Goal: Task Accomplishment & Management: Manage account settings

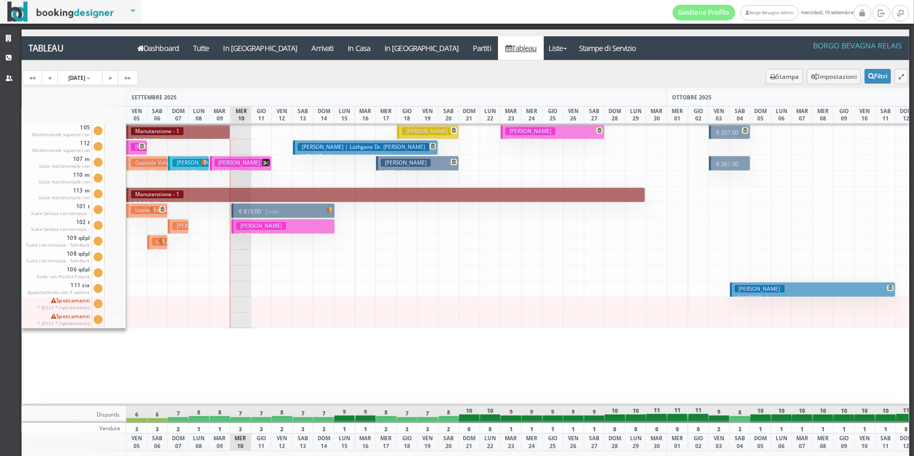
click at [273, 222] on h3 "[PERSON_NAME]" at bounding box center [261, 226] width 50 height 8
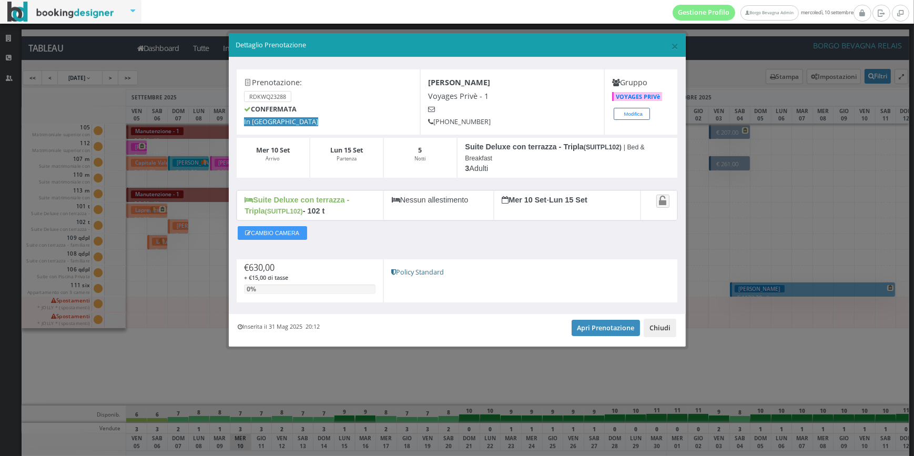
click at [665, 336] on button "Chiudi" at bounding box center [660, 328] width 33 height 18
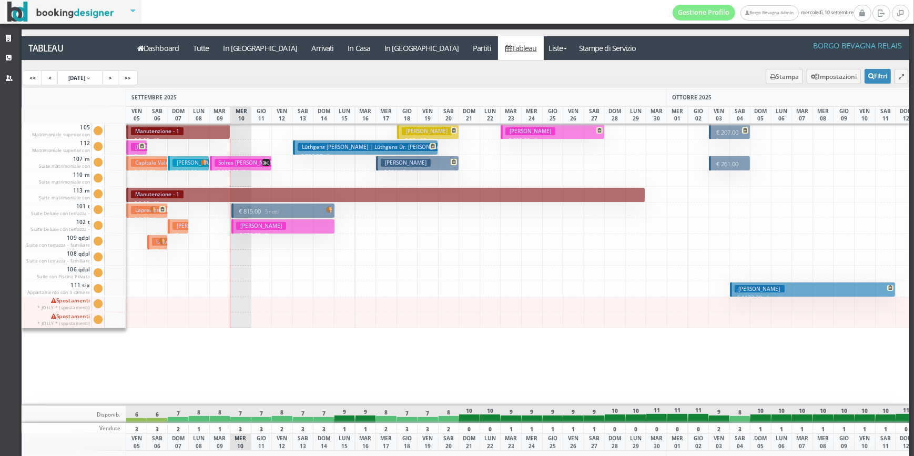
click at [252, 208] on p "€ 815.00 5 notti" at bounding box center [284, 211] width 96 height 8
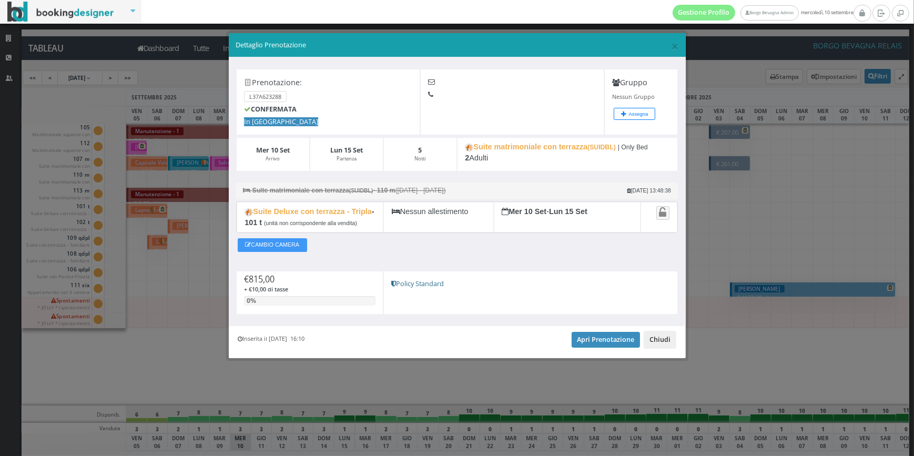
click at [665, 340] on button "Chiudi" at bounding box center [660, 340] width 33 height 18
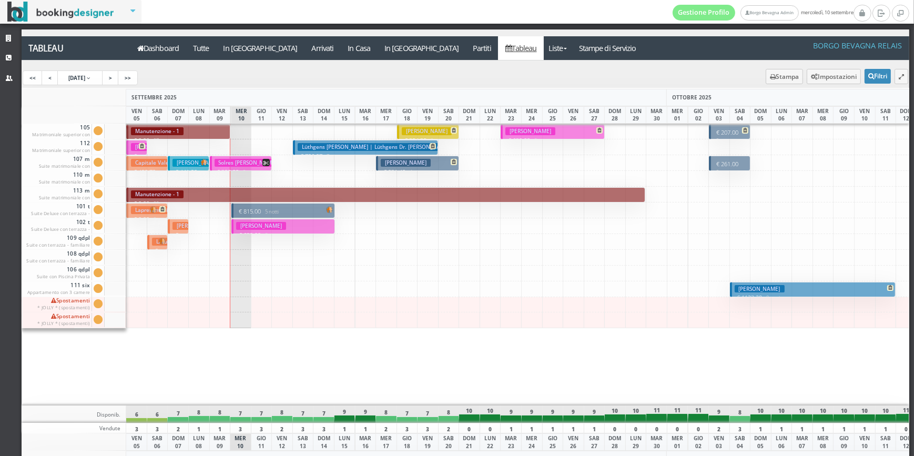
click at [282, 229] on button "Fellay Brigitte € 630.00 5 notti 3 Adulti" at bounding box center [283, 226] width 104 height 15
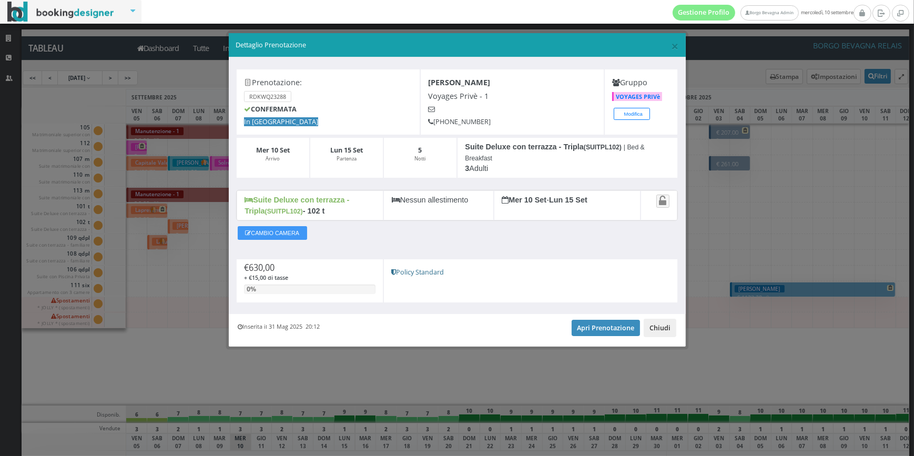
click at [655, 329] on button "Chiudi" at bounding box center [660, 328] width 33 height 18
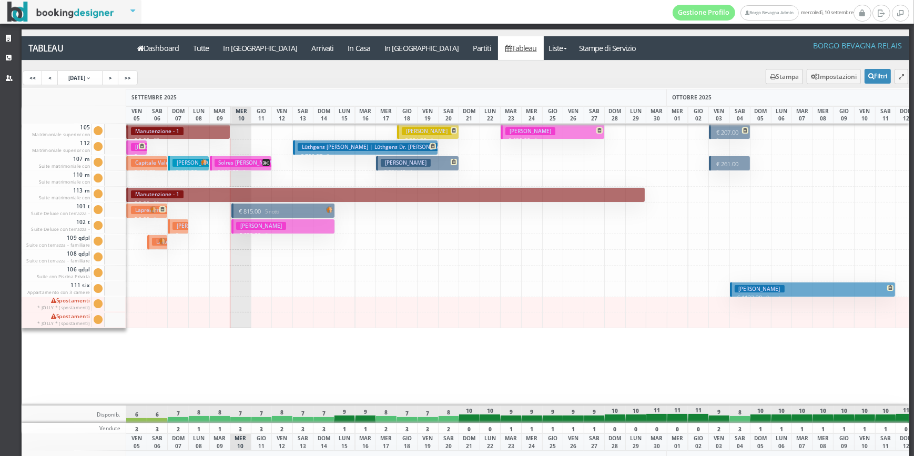
click at [287, 211] on p "€ 815.00 5 notti" at bounding box center [284, 211] width 96 height 8
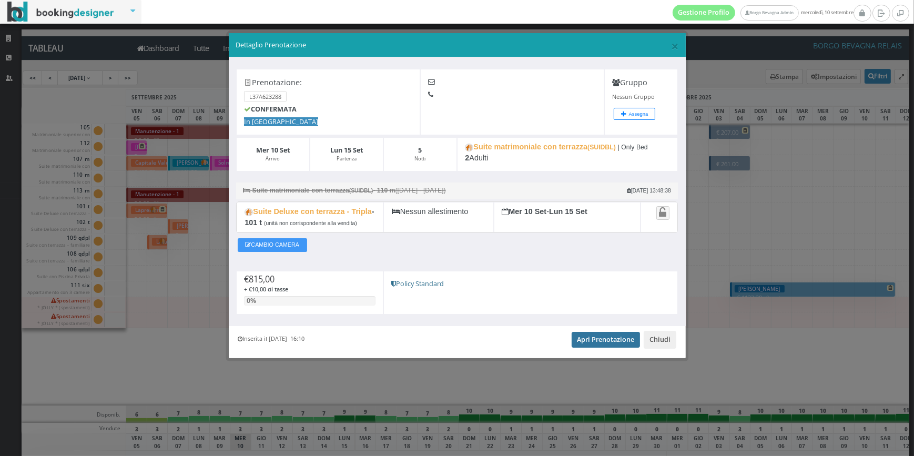
click at [594, 337] on link "Apri Prenotazione" at bounding box center [606, 340] width 69 height 16
drag, startPoint x: 658, startPoint y: 337, endPoint x: 621, endPoint y: 326, distance: 39.4
click at [651, 337] on button "Chiudi" at bounding box center [660, 340] width 33 height 18
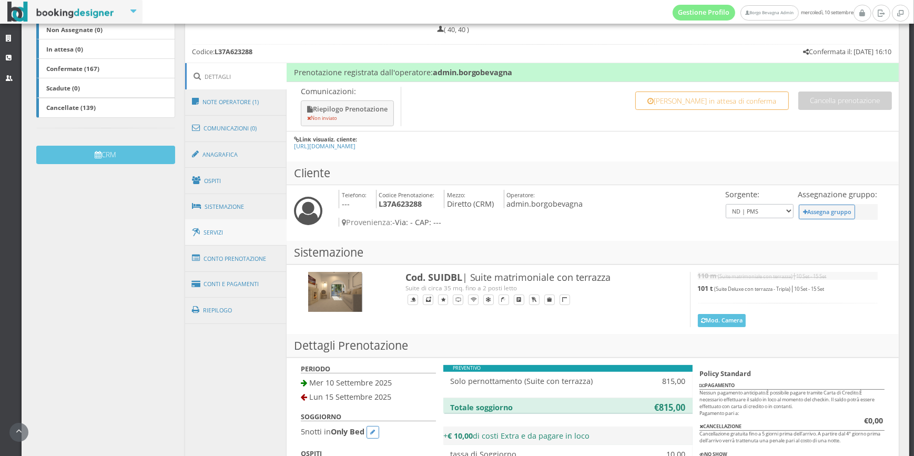
scroll to position [266, 0]
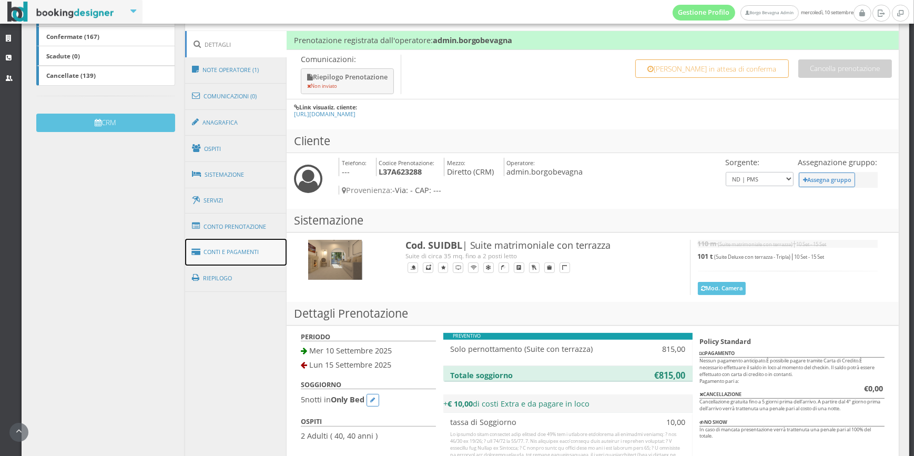
click at [258, 254] on link "Conti e Pagamenti" at bounding box center [236, 252] width 102 height 27
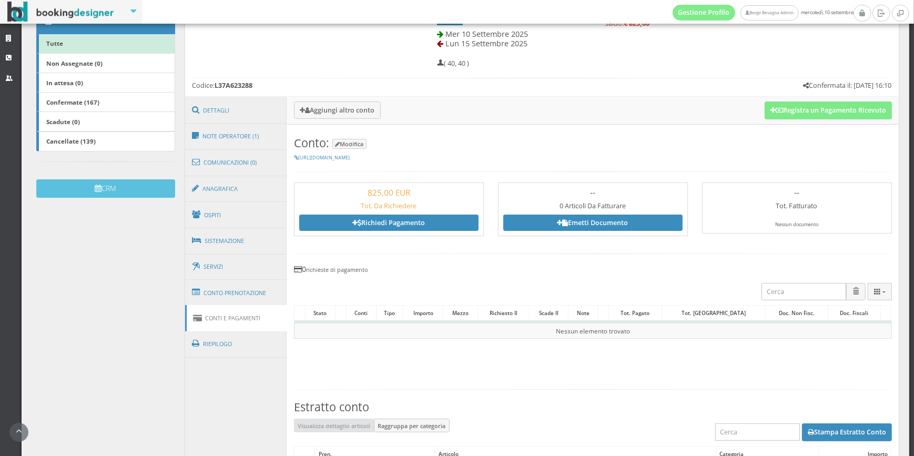
scroll to position [181, 0]
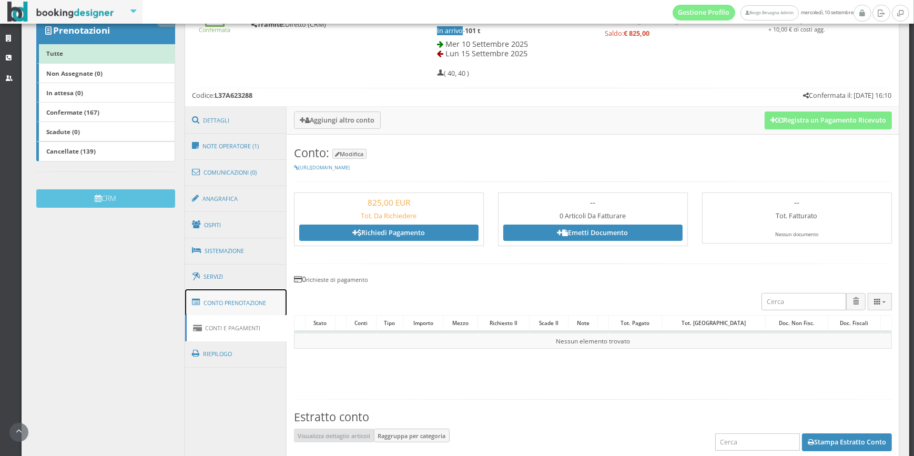
click at [257, 303] on link "Conto Prenotazione" at bounding box center [236, 302] width 102 height 27
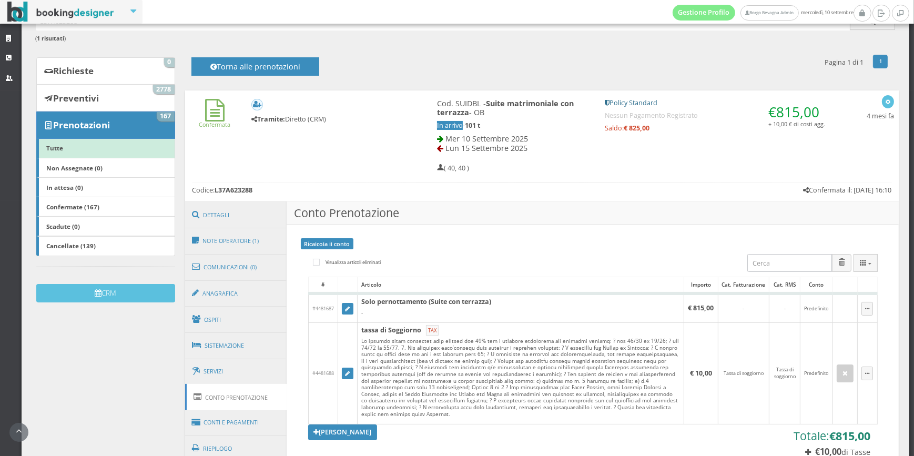
scroll to position [0, 0]
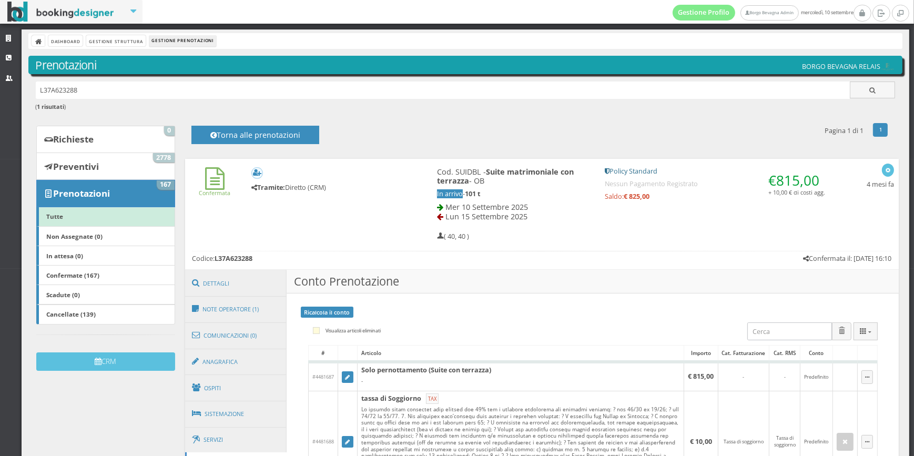
click at [374, 331] on label "Visualizza articoli eliminati" at bounding box center [347, 331] width 68 height 13
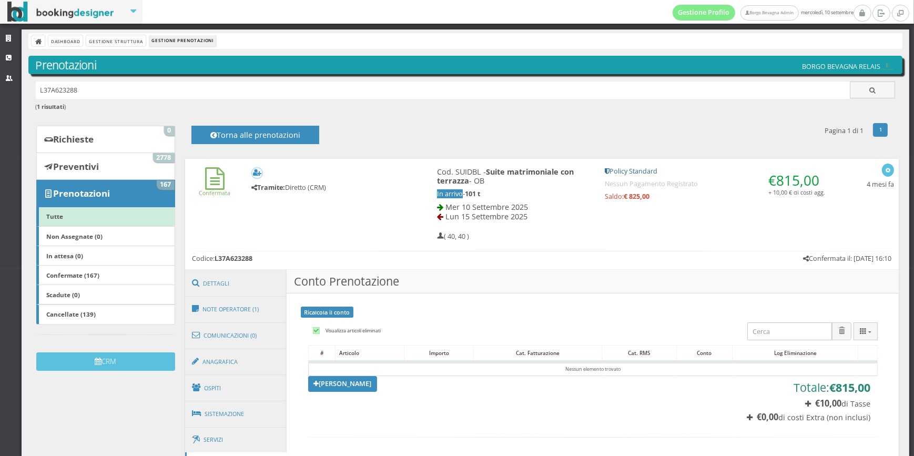
click at [375, 331] on label "Visualizza articoli eliminati" at bounding box center [347, 331] width 68 height 13
checkbox input "false"
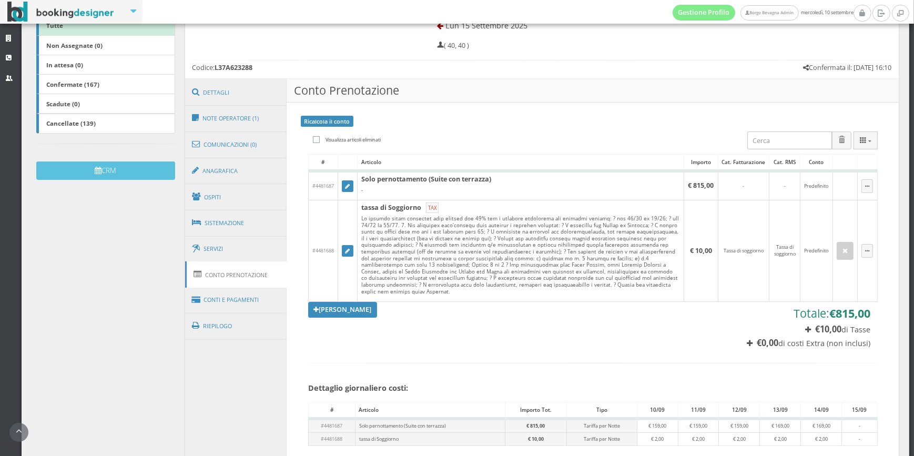
scroll to position [266, 0]
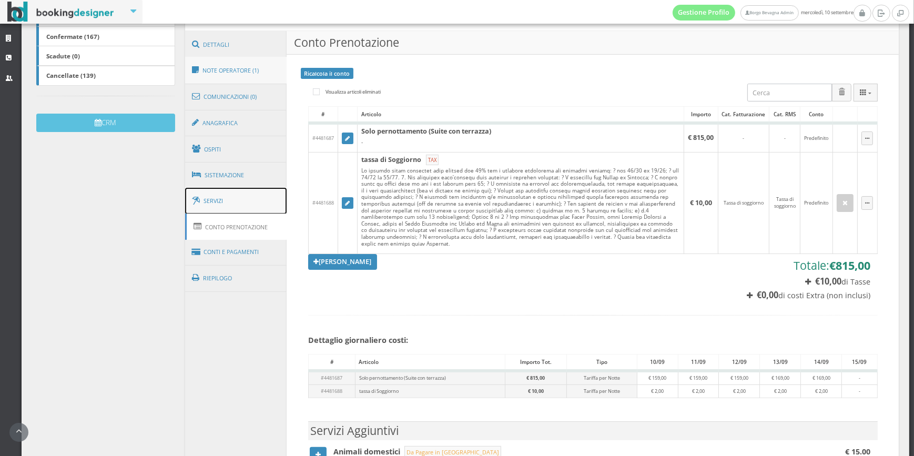
click at [212, 204] on link "Servizi" at bounding box center [236, 201] width 102 height 27
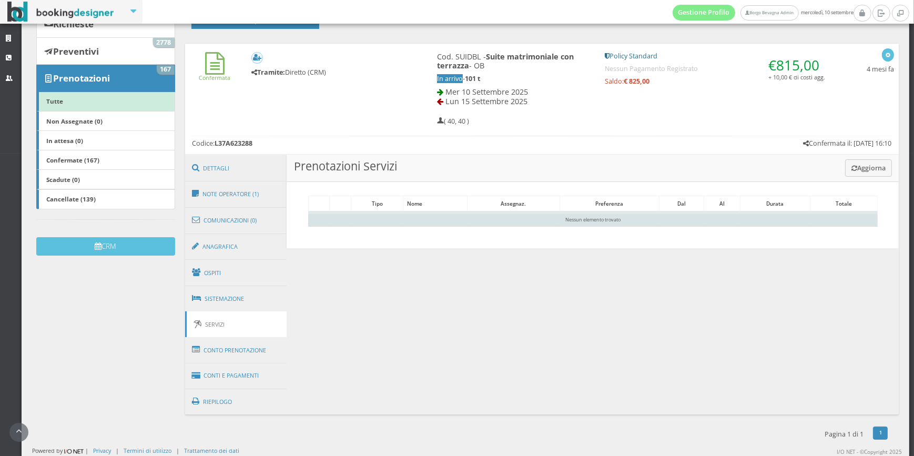
click at [498, 214] on td "Nessun elemento trovato" at bounding box center [592, 219] width 569 height 14
click at [406, 216] on td "Nessun elemento trovato" at bounding box center [592, 219] width 569 height 14
drag, startPoint x: 406, startPoint y: 216, endPoint x: 379, endPoint y: 214, distance: 26.9
click at [379, 214] on td "Nessun elemento trovato" at bounding box center [592, 219] width 569 height 14
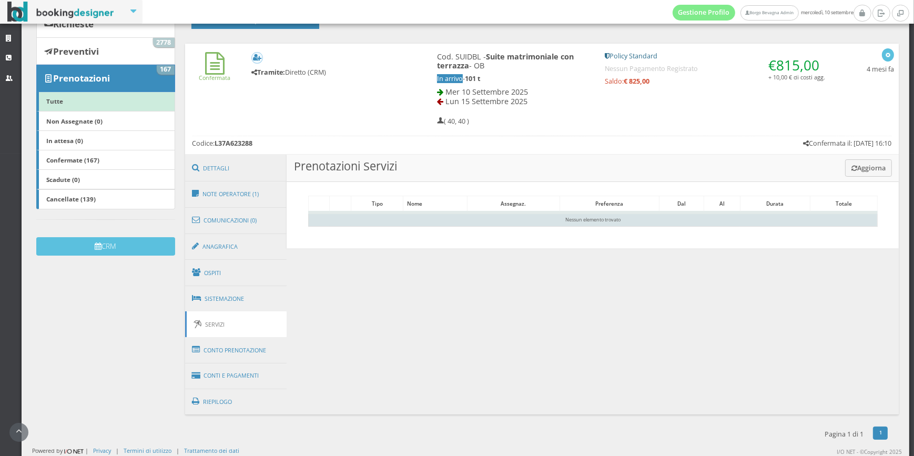
click at [382, 219] on td "Nessun elemento trovato" at bounding box center [592, 219] width 569 height 14
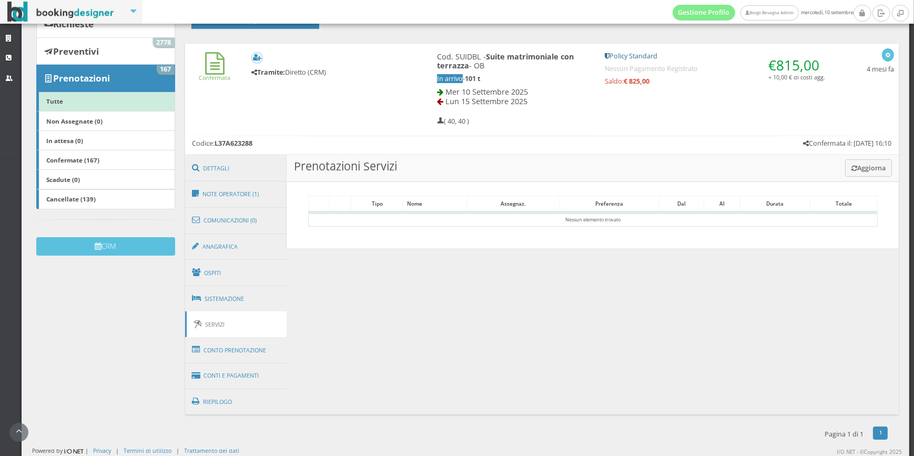
drag, startPoint x: 382, startPoint y: 219, endPoint x: 351, endPoint y: 263, distance: 54.0
click at [351, 263] on div "Dettagli Note Operatore (1) Comunicazioni (0) Anagrafica Ospiti Sistemazione Se…" at bounding box center [542, 284] width 714 height 260
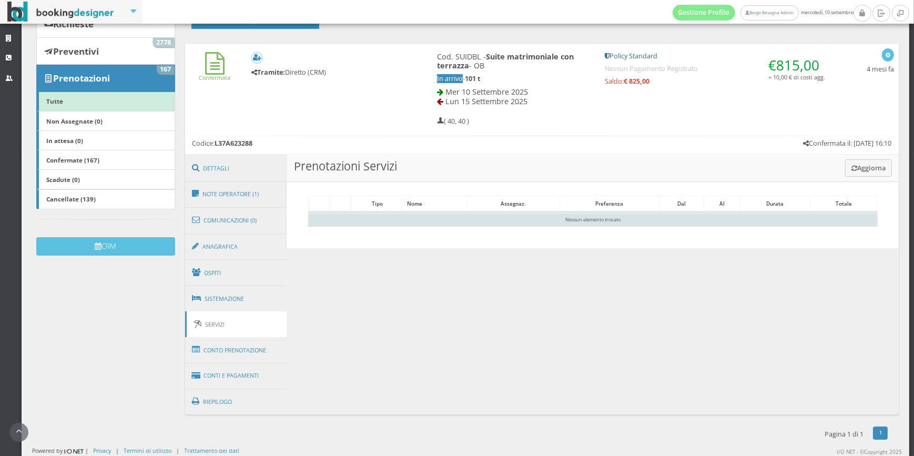
click at [361, 219] on td "Nessun elemento trovato" at bounding box center [592, 219] width 569 height 14
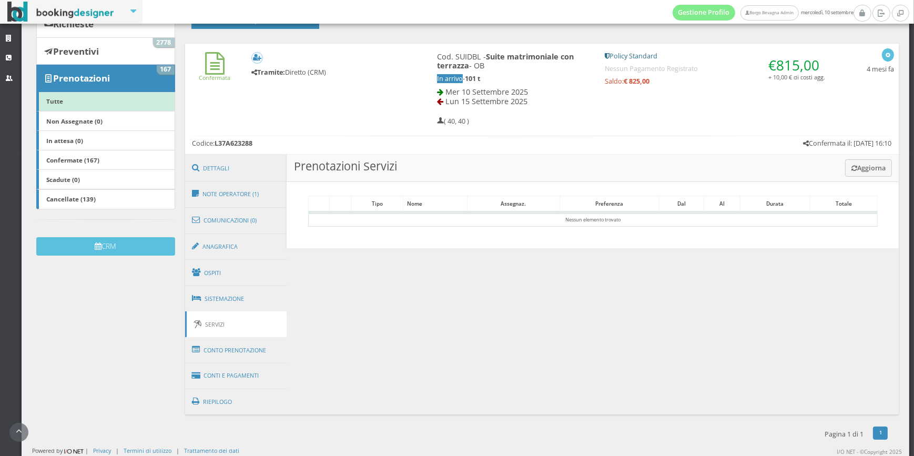
drag, startPoint x: 350, startPoint y: 340, endPoint x: 352, endPoint y: 326, distance: 13.9
click at [350, 340] on div "Dettagli Note Operatore (1) Comunicazioni (0) Anagrafica Ospiti Sistemazione Se…" at bounding box center [542, 284] width 714 height 260
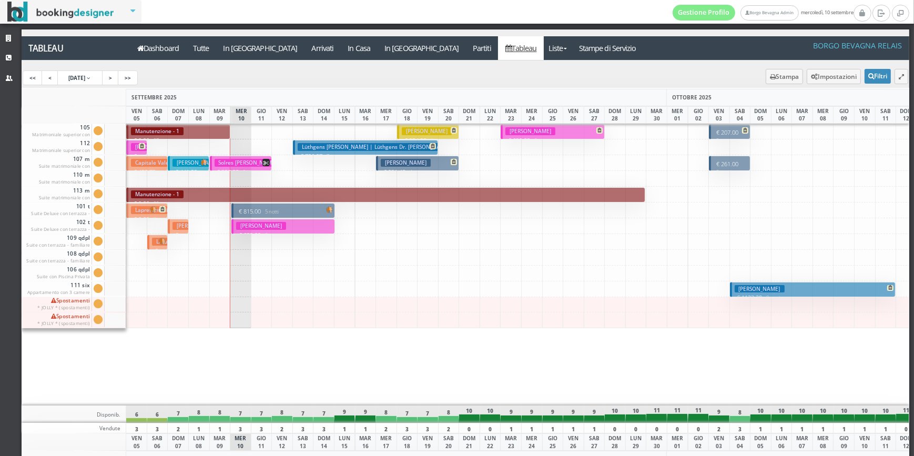
click at [318, 150] on h3 "Lüthgens [PERSON_NAME] | Lüthgens Dr. [PERSON_NAME]" at bounding box center [376, 147] width 156 height 8
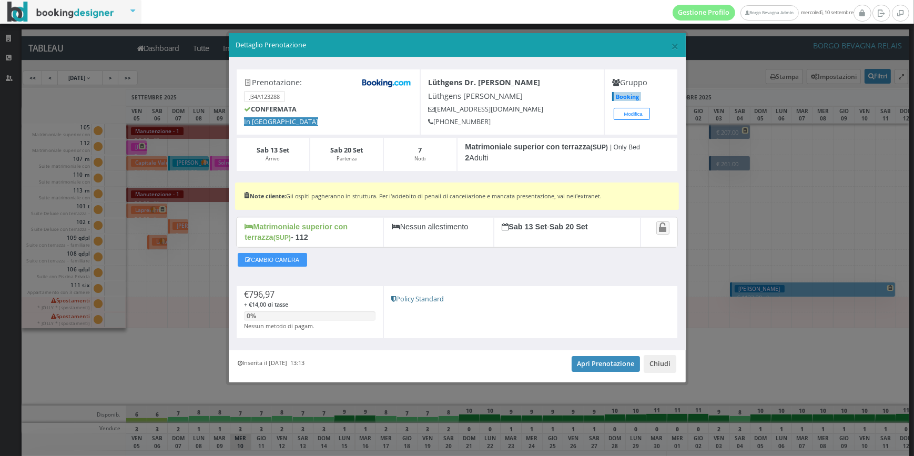
click at [666, 374] on div "Inserita il [DATE] 13:13 Apri Prenotazione Chiudi" at bounding box center [457, 366] width 457 height 32
click at [670, 366] on button "Chiudi" at bounding box center [660, 364] width 33 height 18
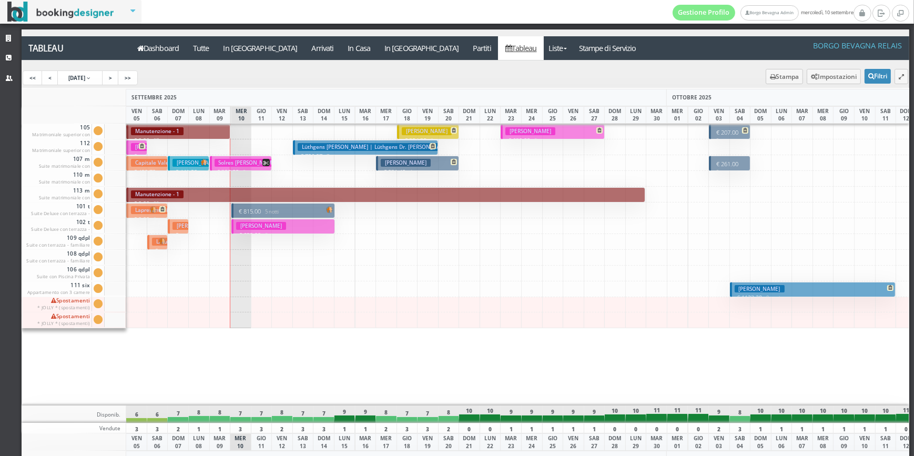
click at [402, 135] on button "Guidi Giovanni € 354.35 3 notti 2 Adulti" at bounding box center [428, 131] width 62 height 15
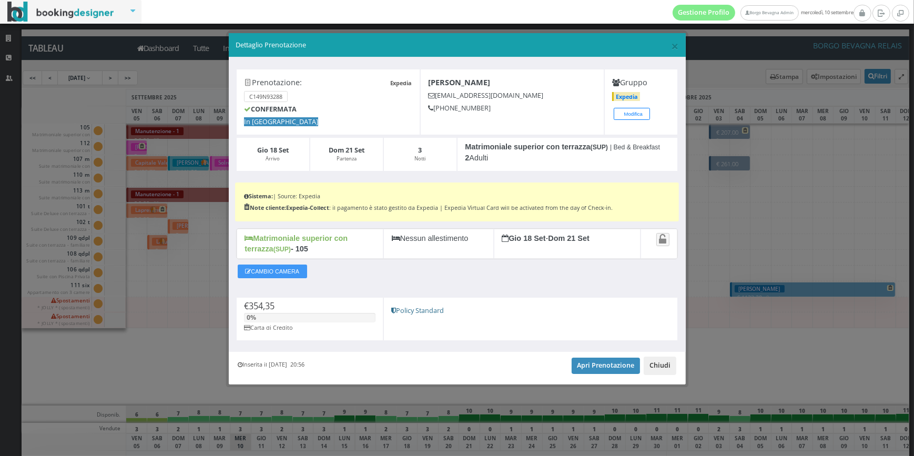
click at [670, 371] on button "Chiudi" at bounding box center [660, 366] width 33 height 18
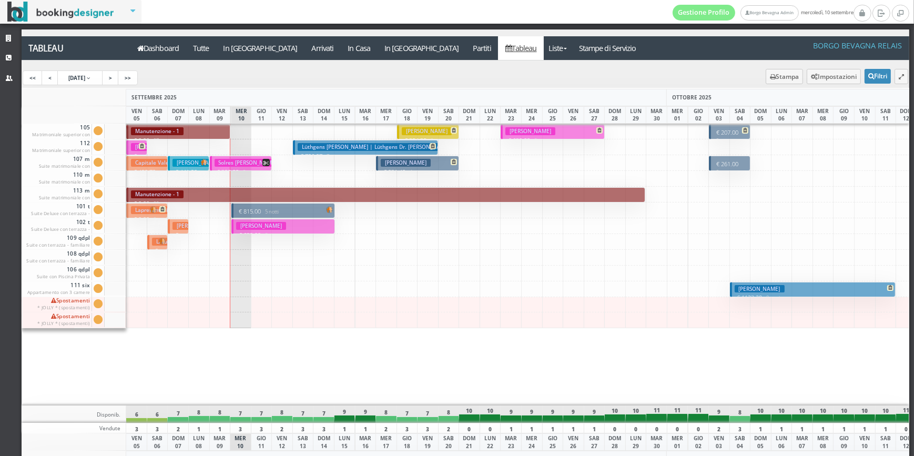
click at [412, 131] on h3 "[PERSON_NAME]" at bounding box center [427, 131] width 50 height 8
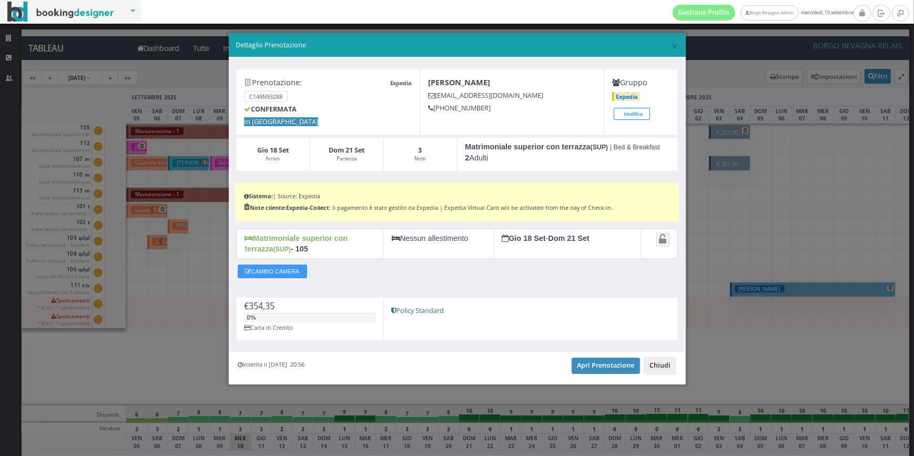
click at [650, 371] on button "Chiudi" at bounding box center [660, 366] width 33 height 18
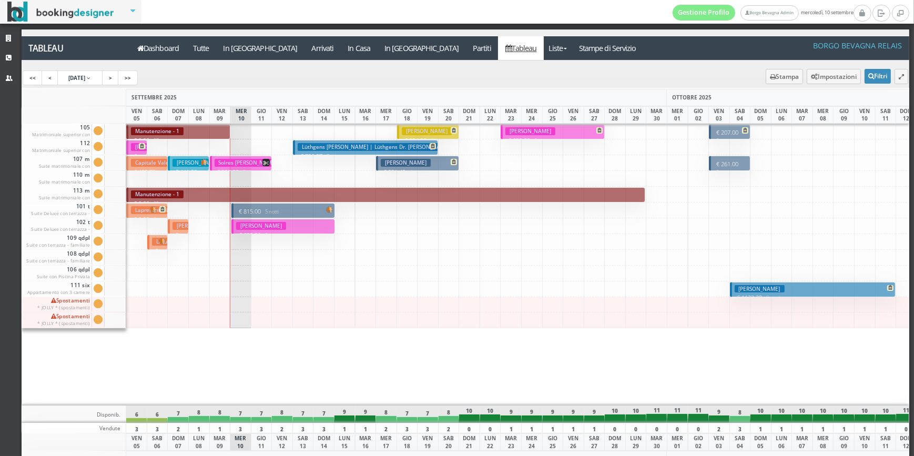
click at [324, 147] on h3 "[PERSON_NAME] | Lüthgens Dr. [PERSON_NAME]" at bounding box center [376, 147] width 156 height 8
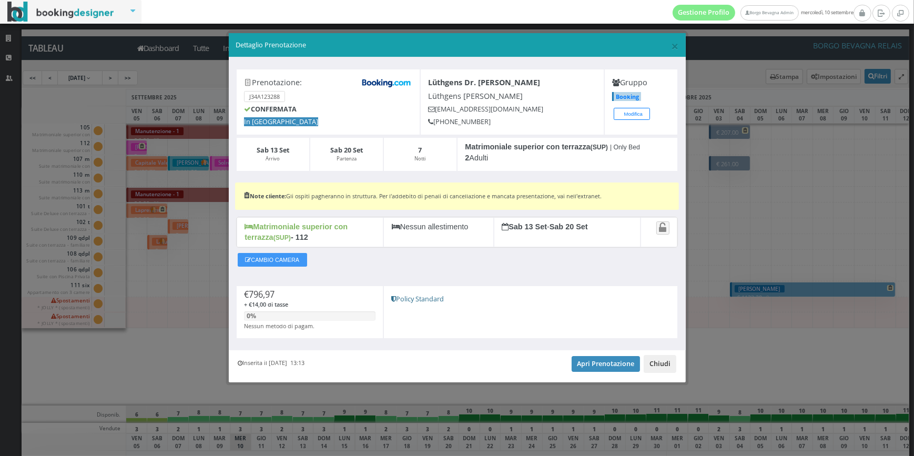
click at [662, 361] on button "Chiudi" at bounding box center [660, 364] width 33 height 18
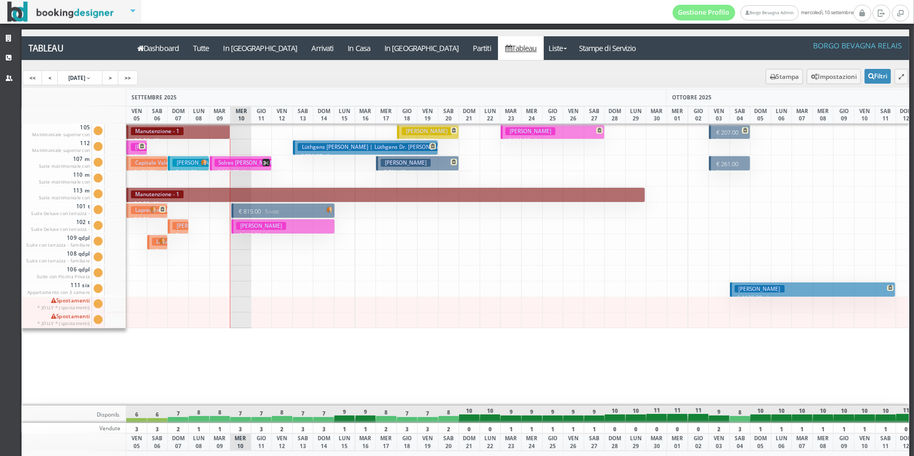
click at [412, 135] on h3 "[PERSON_NAME]" at bounding box center [427, 131] width 50 height 8
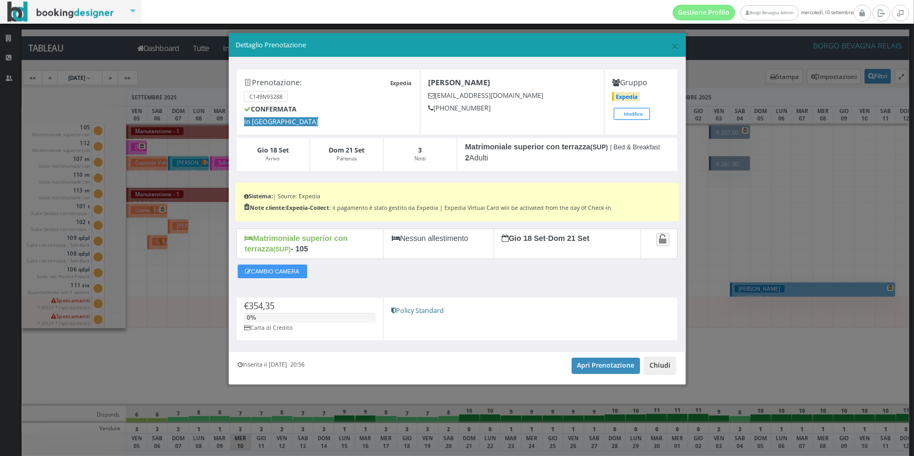
click at [657, 371] on button "Chiudi" at bounding box center [660, 366] width 33 height 18
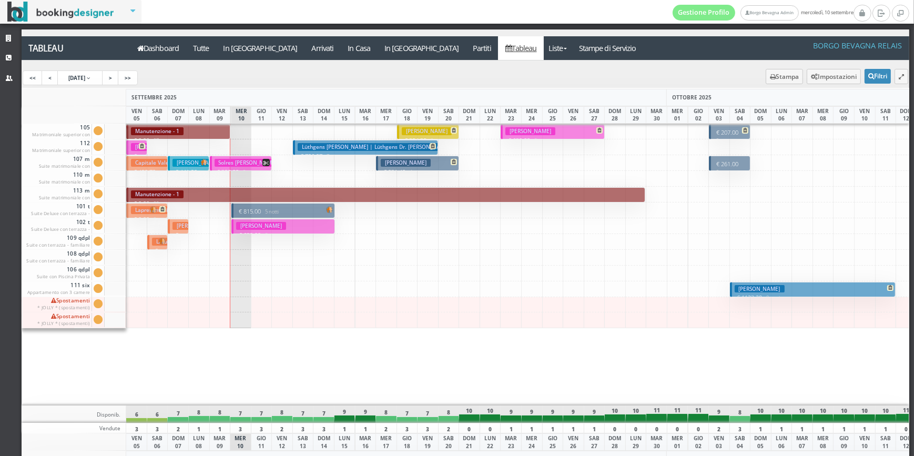
click at [775, 285] on h3 "[PERSON_NAME]" at bounding box center [760, 289] width 50 height 8
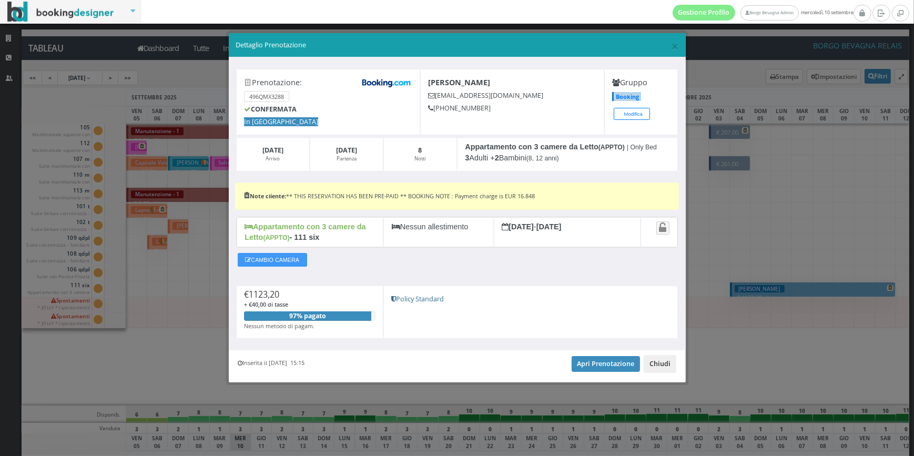
click at [652, 363] on button "Chiudi" at bounding box center [660, 364] width 33 height 18
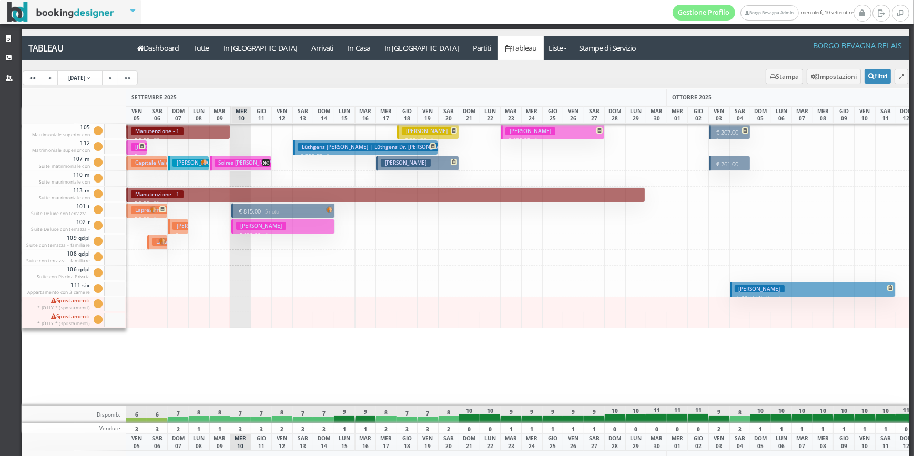
click at [296, 207] on p "€ 815.00 5 notti" at bounding box center [284, 211] width 96 height 8
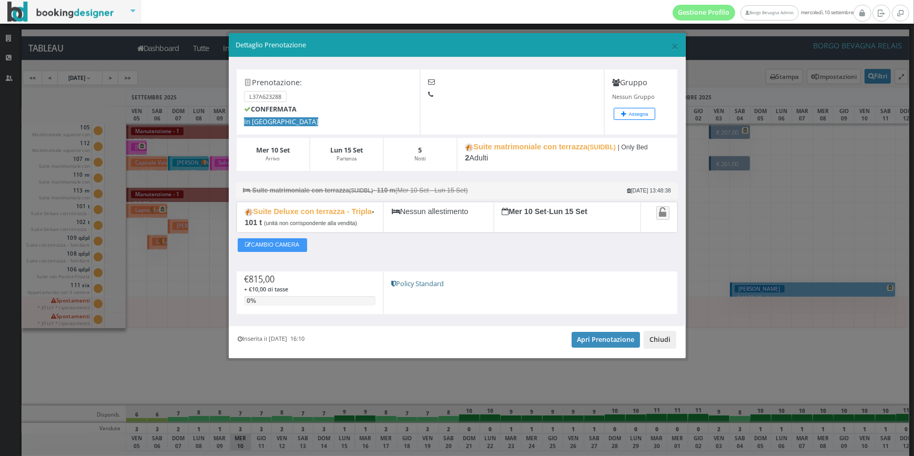
click at [659, 338] on button "Chiudi" at bounding box center [660, 340] width 33 height 18
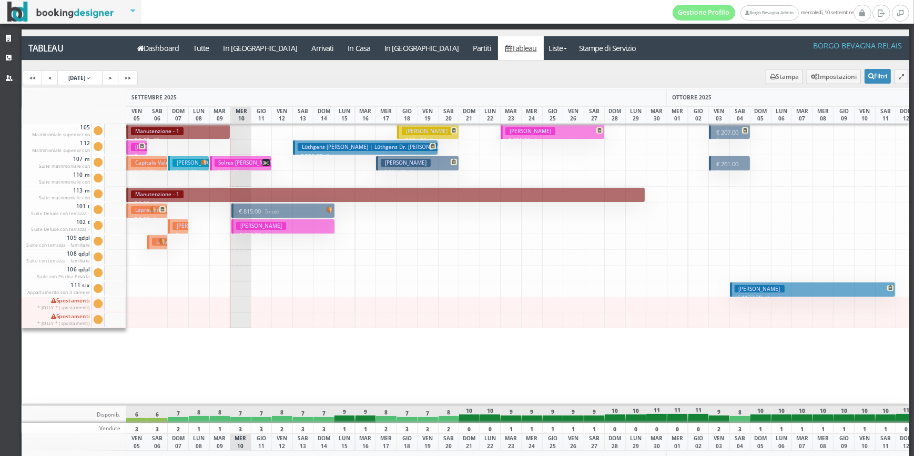
click at [261, 229] on h3 "[PERSON_NAME]" at bounding box center [261, 226] width 50 height 8
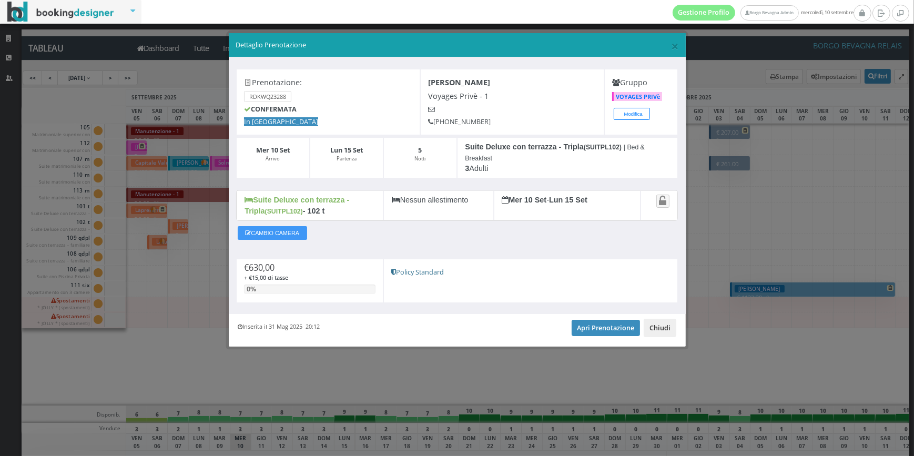
click at [670, 326] on button "Chiudi" at bounding box center [660, 328] width 33 height 18
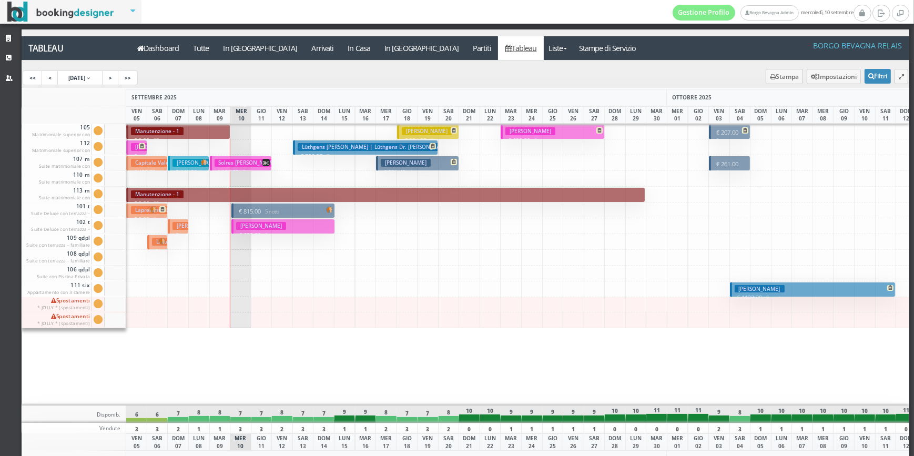
click at [762, 287] on h3 "[PERSON_NAME]" at bounding box center [760, 289] width 50 height 8
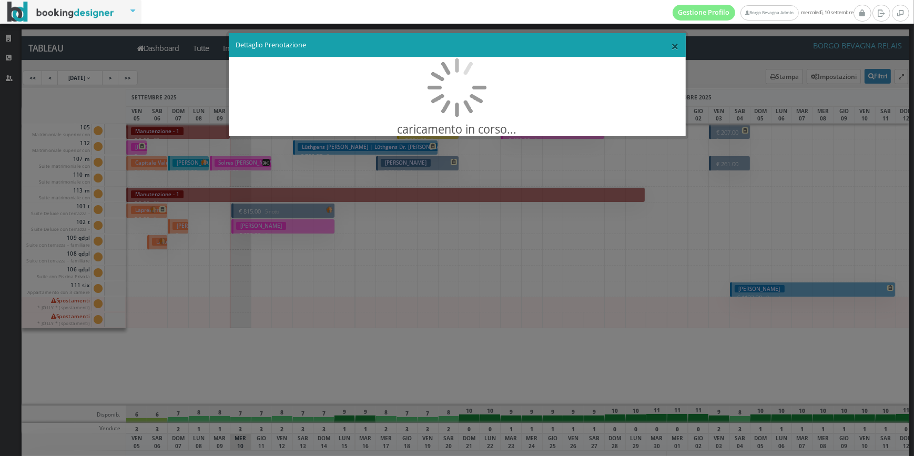
click at [676, 45] on span "×" at bounding box center [674, 46] width 7 height 18
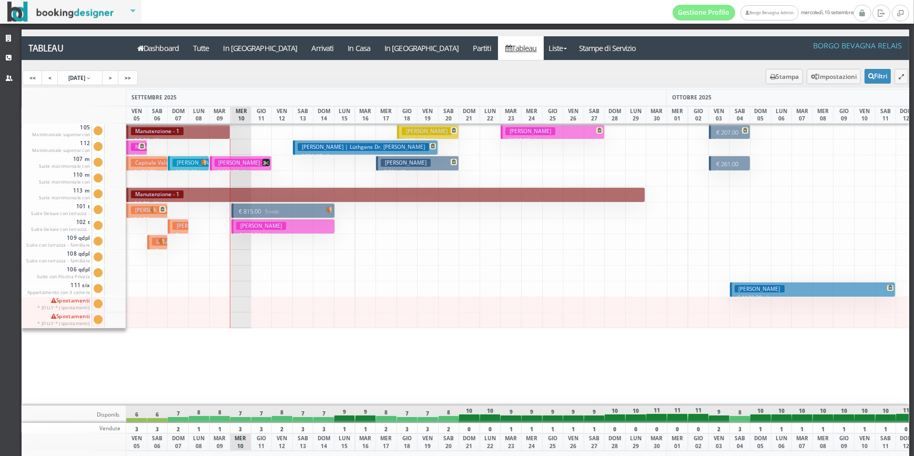
click at [259, 168] on p "€ 390.00 2 notti" at bounding box center [242, 172] width 54 height 8
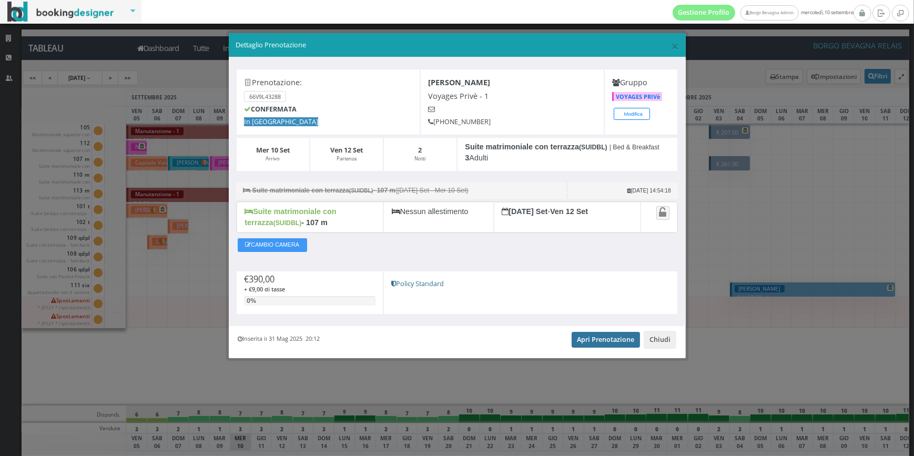
click at [631, 339] on link "Apri Prenotazione" at bounding box center [606, 340] width 69 height 16
click at [666, 335] on button "Chiudi" at bounding box center [660, 340] width 33 height 18
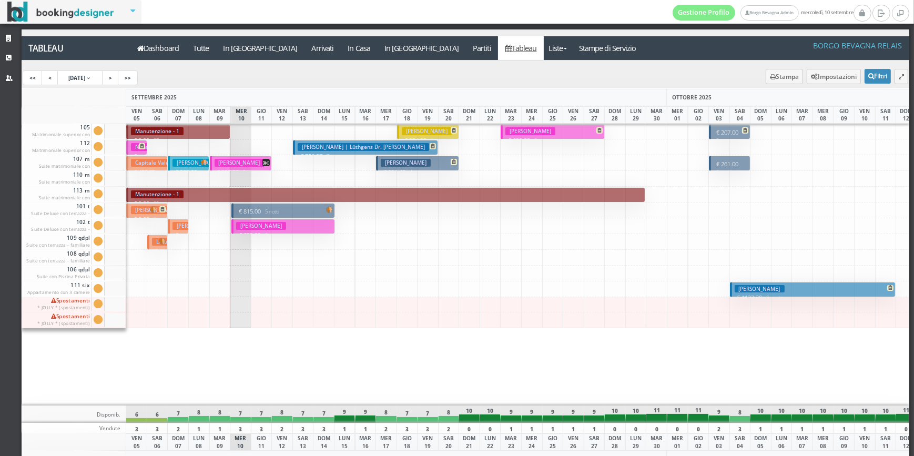
click at [254, 168] on p "€ 390.00 2 notti" at bounding box center [242, 172] width 54 height 8
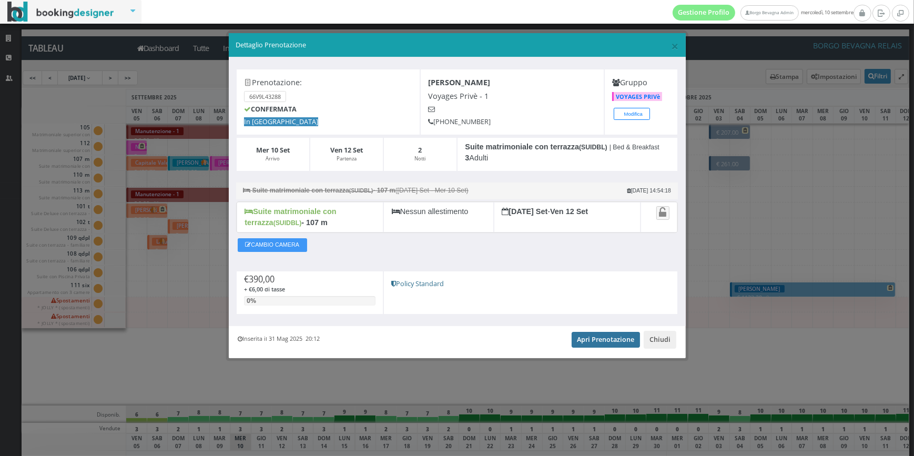
click at [599, 337] on link "Apri Prenotazione" at bounding box center [606, 340] width 69 height 16
click at [668, 338] on button "Chiudi" at bounding box center [660, 340] width 33 height 18
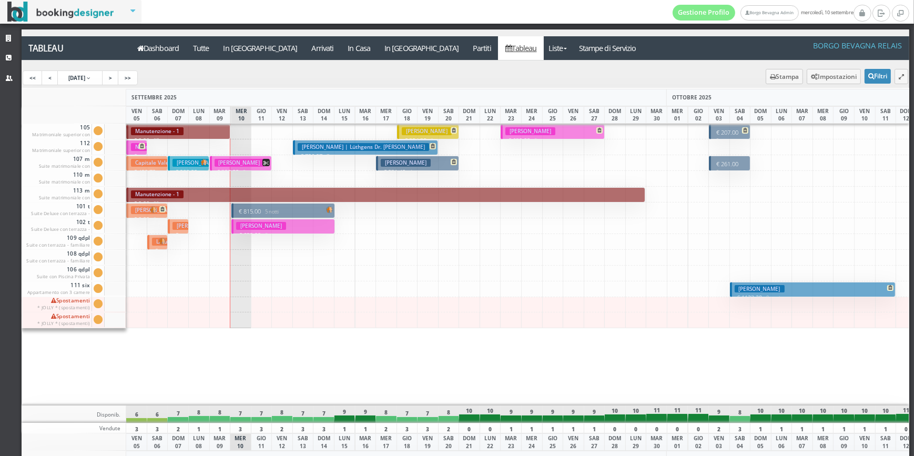
click at [261, 229] on h3 "[PERSON_NAME]" at bounding box center [261, 226] width 50 height 8
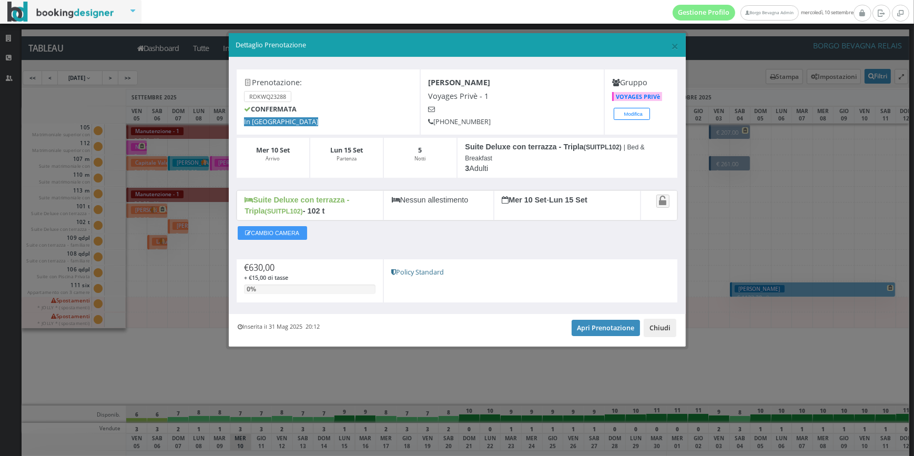
click at [659, 326] on button "Chiudi" at bounding box center [660, 328] width 33 height 18
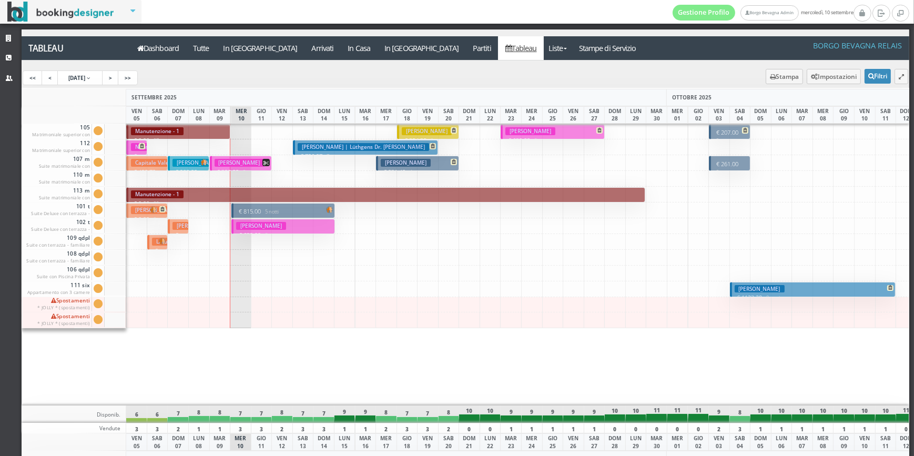
click at [275, 210] on small "5 notti" at bounding box center [270, 211] width 18 height 7
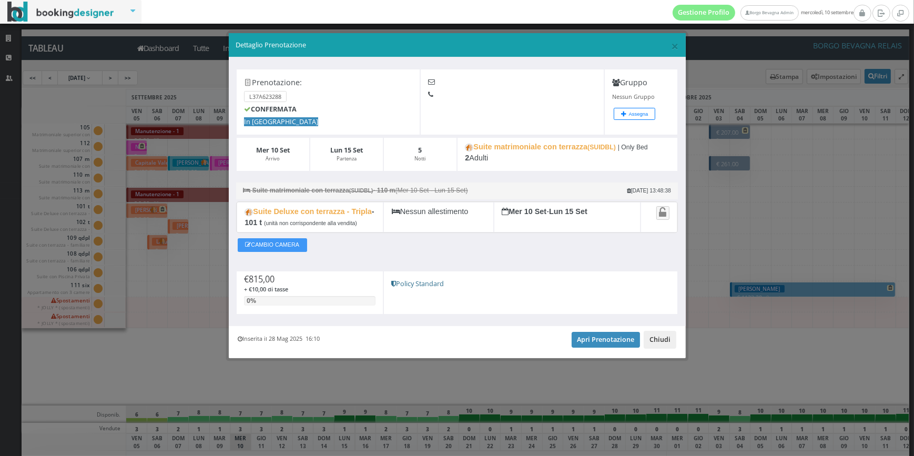
click at [663, 341] on button "Chiudi" at bounding box center [660, 340] width 33 height 18
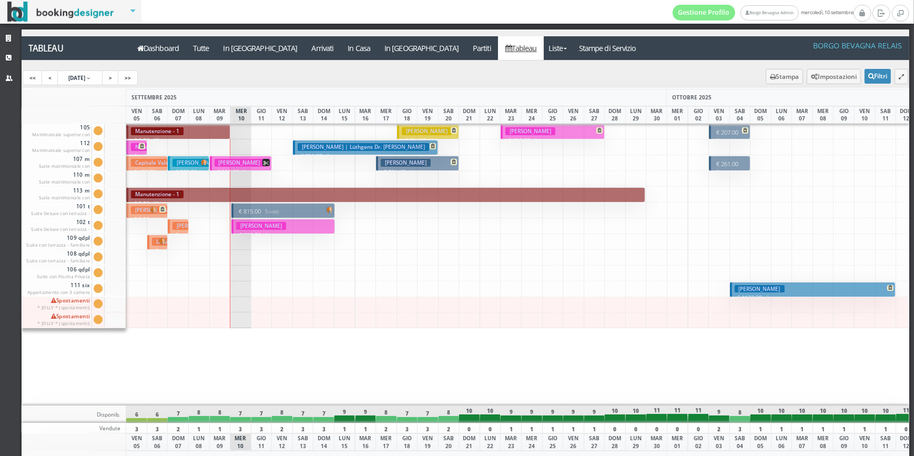
click at [253, 160] on h3 "[PERSON_NAME]" at bounding box center [240, 163] width 50 height 8
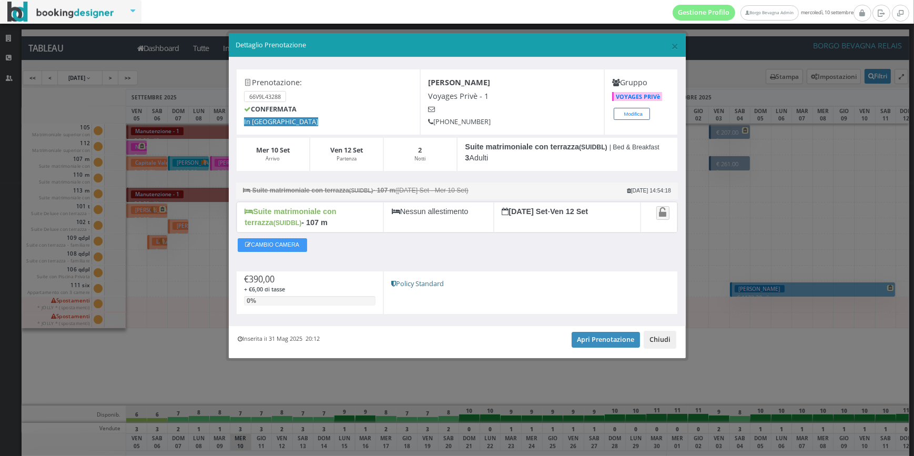
click at [661, 342] on button "Chiudi" at bounding box center [660, 340] width 33 height 18
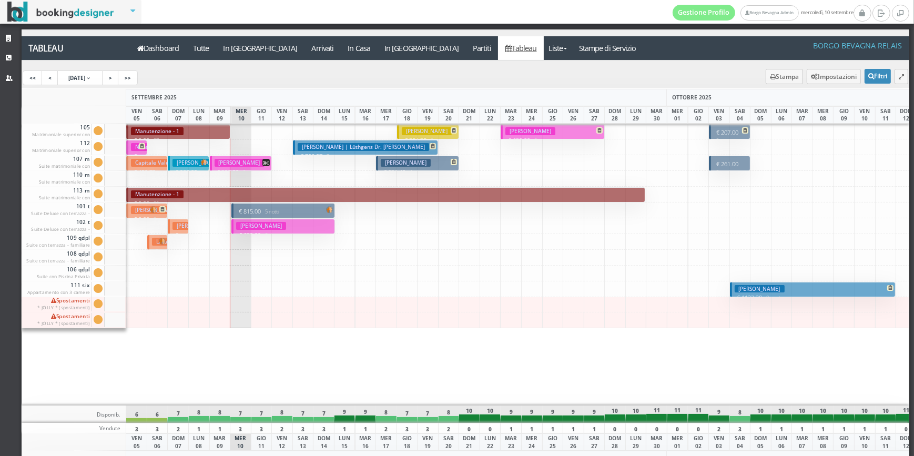
click at [245, 165] on h3 "[PERSON_NAME]" at bounding box center [240, 163] width 50 height 8
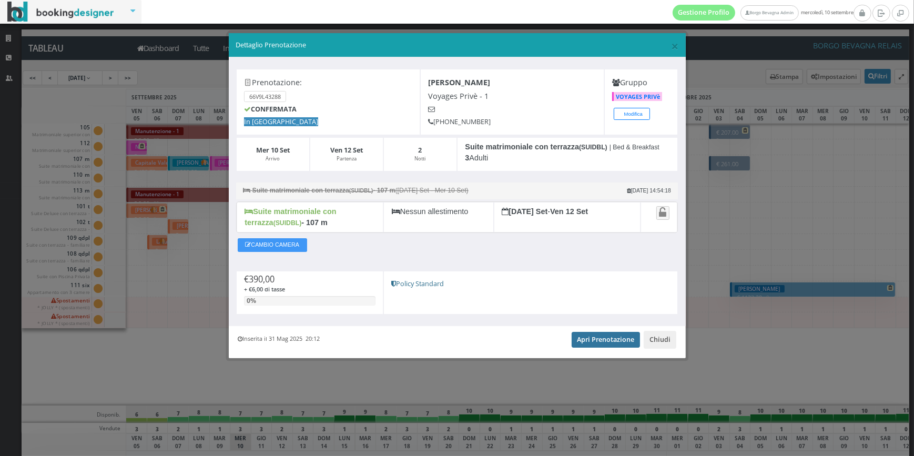
click at [594, 333] on link "Apri Prenotazione" at bounding box center [606, 340] width 69 height 16
click at [660, 335] on button "Chiudi" at bounding box center [660, 340] width 33 height 18
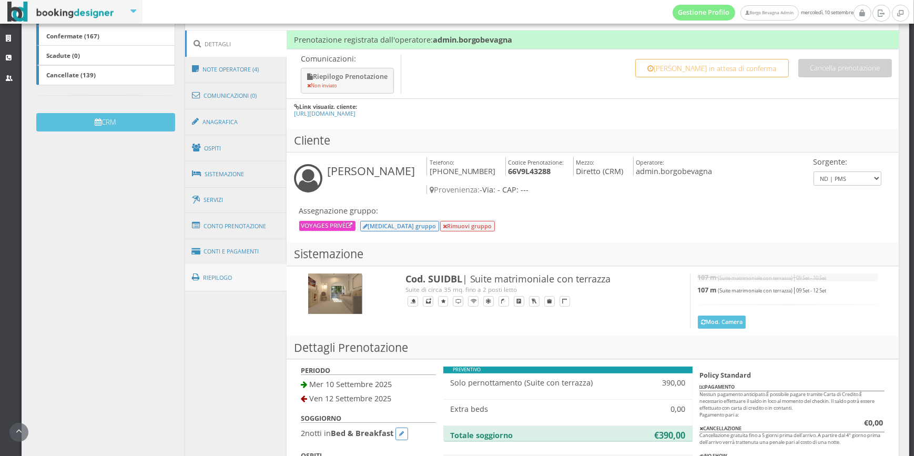
scroll to position [266, 0]
click at [265, 259] on link "Conti e Pagamenti" at bounding box center [236, 252] width 102 height 27
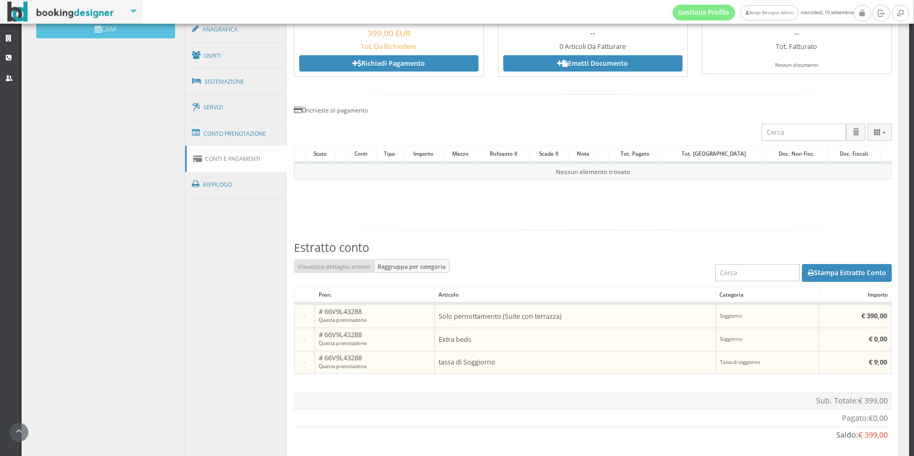
scroll to position [372, 0]
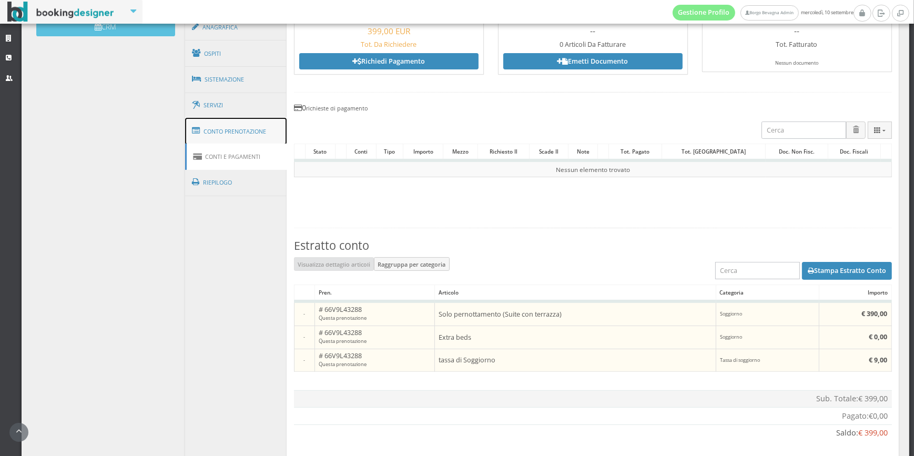
click at [258, 129] on link "Conto Prenotazione" at bounding box center [236, 131] width 102 height 27
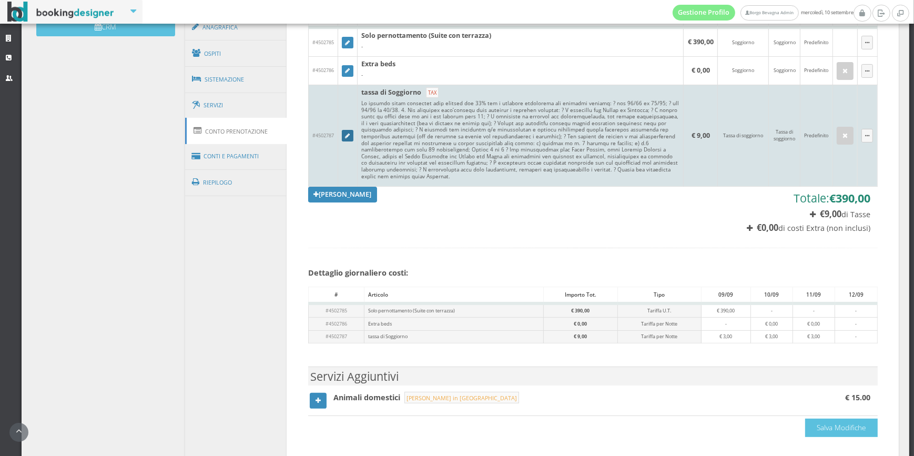
click at [347, 136] on link at bounding box center [348, 136] width 12 height 12
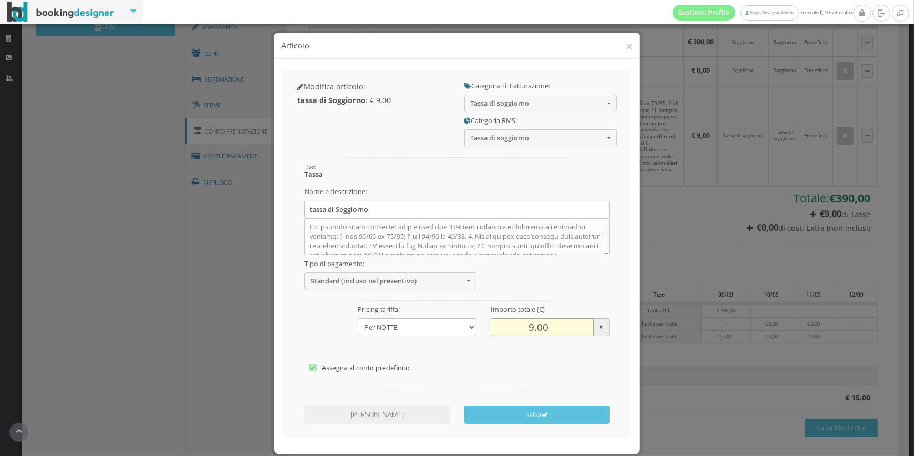
click at [527, 325] on input "9.00" at bounding box center [542, 326] width 103 height 17
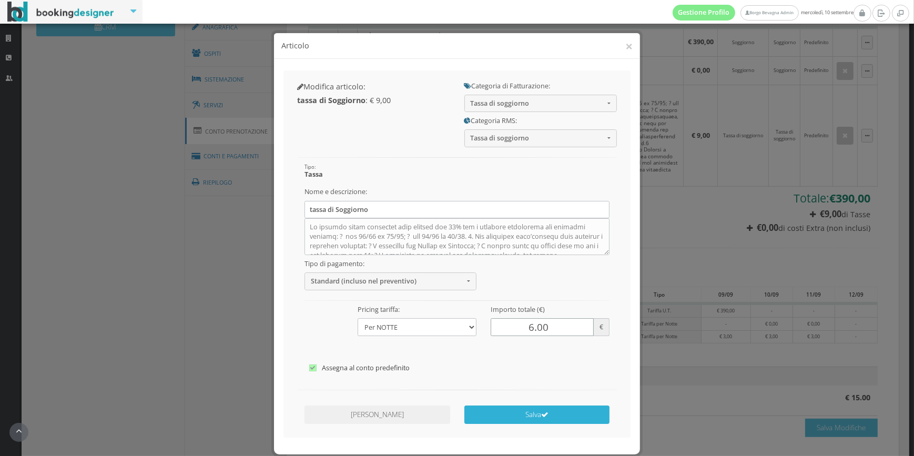
type input "6.00"
click at [542, 415] on icon "submit" at bounding box center [544, 414] width 7 height 7
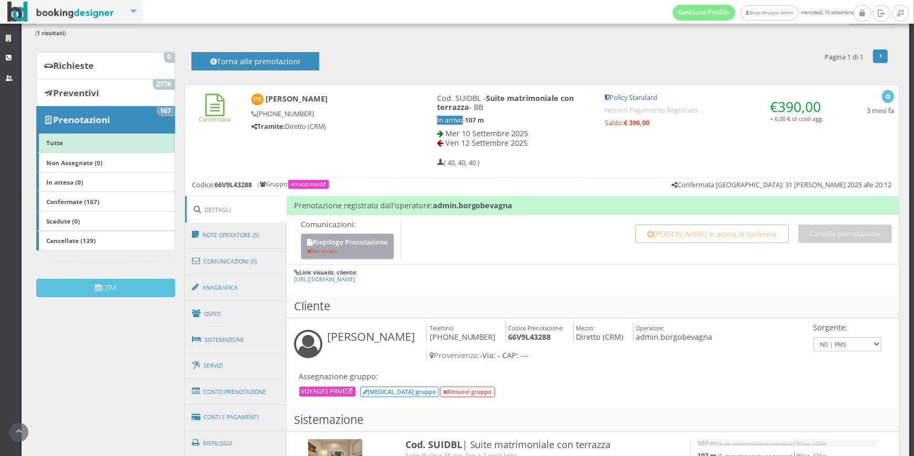
scroll to position [106, 0]
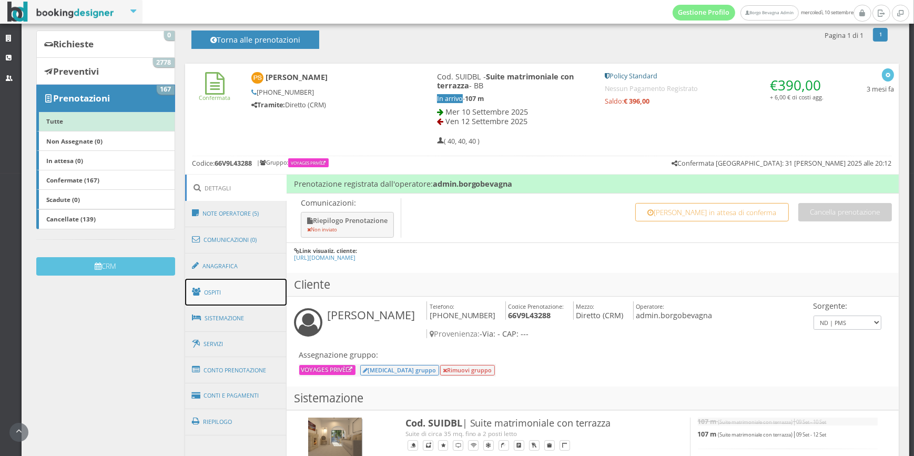
click at [247, 287] on link "Ospiti" at bounding box center [236, 292] width 102 height 27
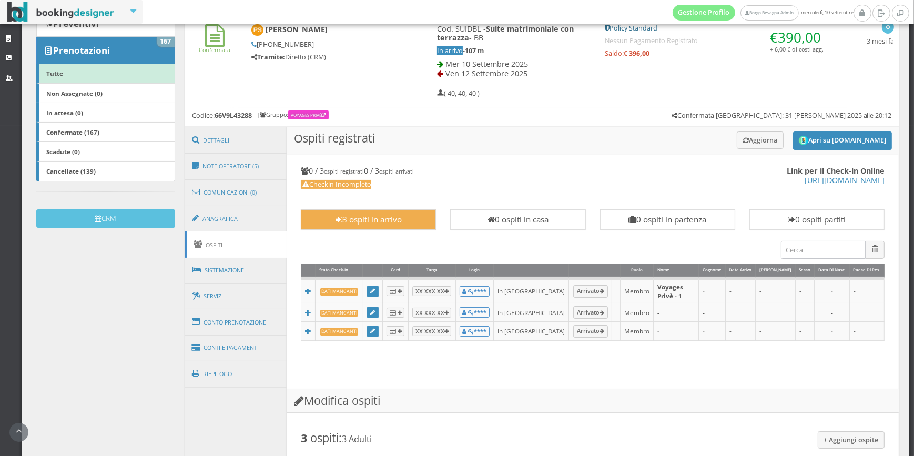
scroll to position [0, 0]
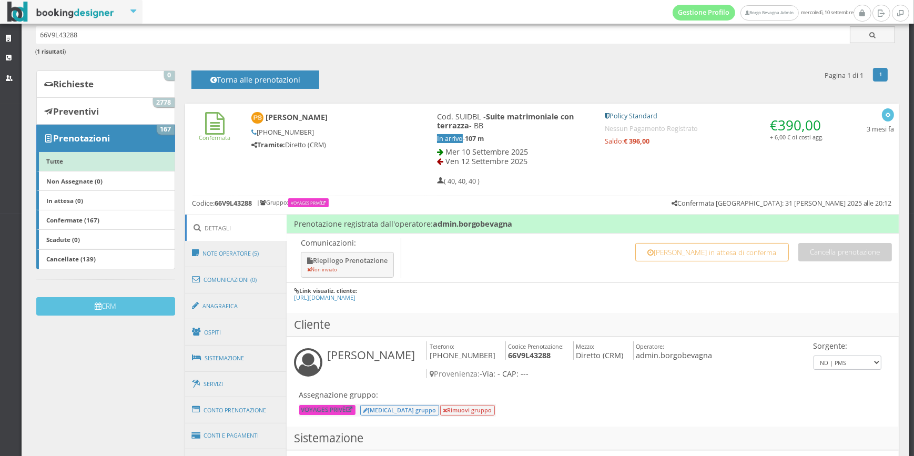
scroll to position [159, 0]
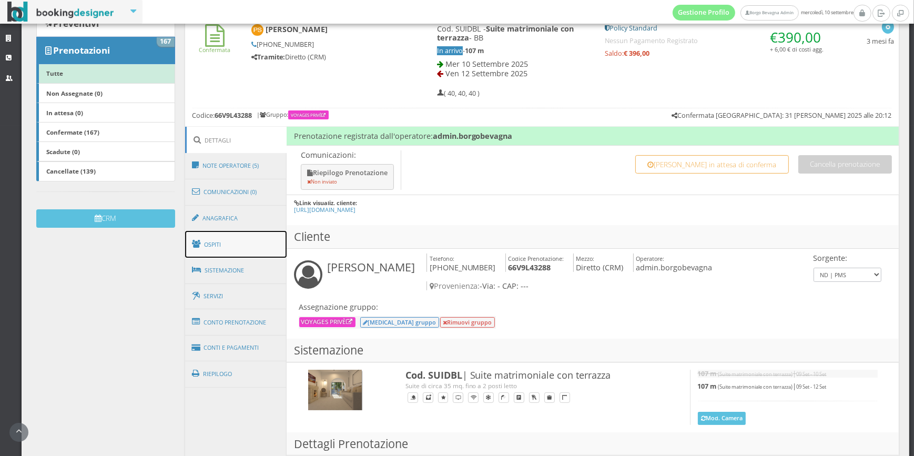
click at [269, 247] on link "Ospiti" at bounding box center [236, 244] width 102 height 27
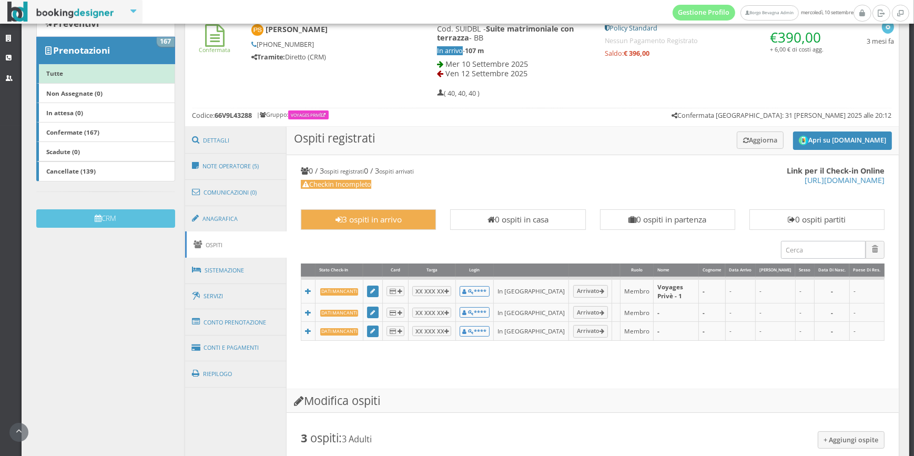
drag, startPoint x: 307, startPoint y: 325, endPoint x: 514, endPoint y: 387, distance: 216.3
click at [542, 400] on h3 "Modifica ospiti" at bounding box center [593, 401] width 612 height 24
drag, startPoint x: 328, startPoint y: 322, endPoint x: 310, endPoint y: 367, distance: 48.6
click at [310, 368] on div "Link per il Check-in Online https://online-check.in/?c=702858&e=66V9L43288 0 / …" at bounding box center [593, 268] width 598 height 227
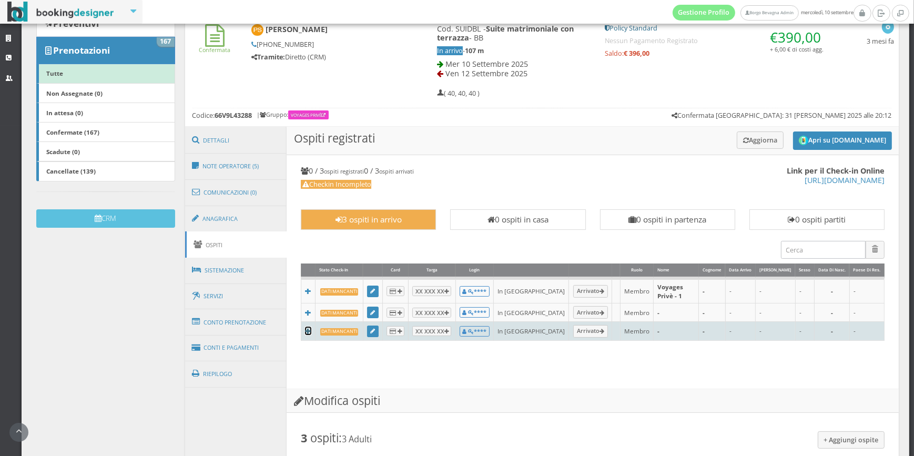
click at [307, 328] on icon at bounding box center [308, 331] width 6 height 6
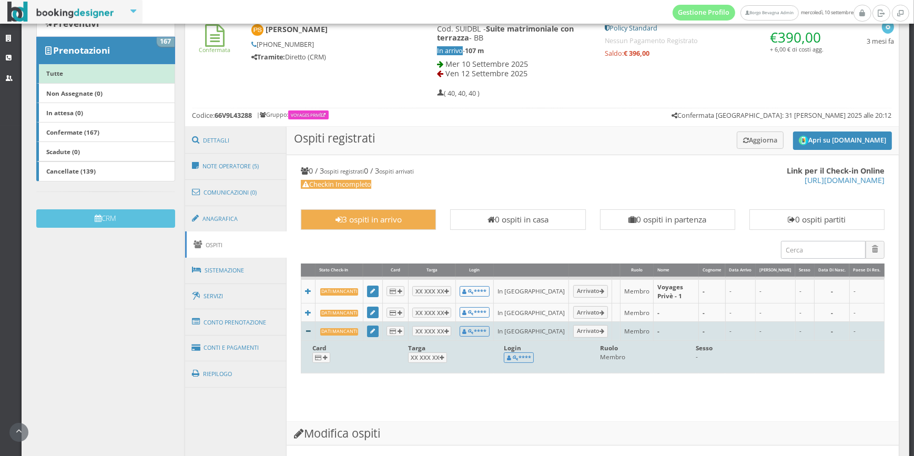
drag, startPoint x: 326, startPoint y: 352, endPoint x: 334, endPoint y: 366, distance: 15.6
click at [328, 392] on div "Link per il Check-in Online https://online-check.in/?c=702858&e=66V9L43288 0 / …" at bounding box center [593, 284] width 598 height 259
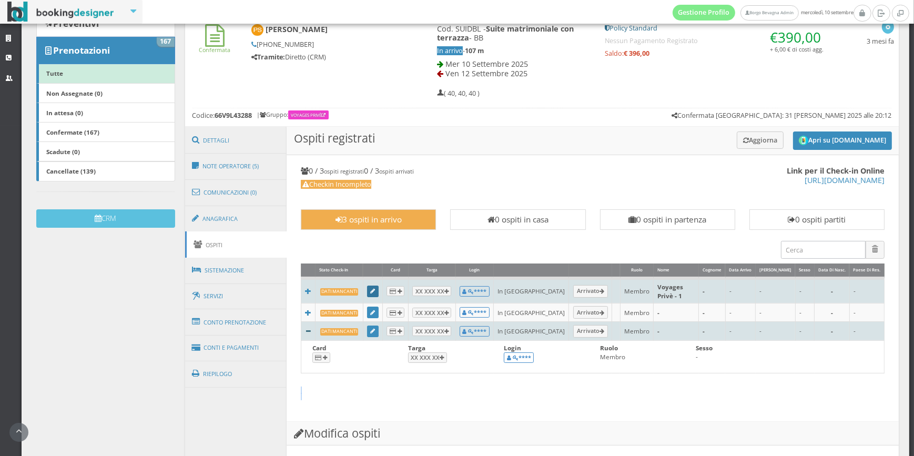
click at [375, 289] on icon at bounding box center [372, 292] width 5 height 6
click at [573, 285] on link "Arrivato" at bounding box center [590, 291] width 35 height 13
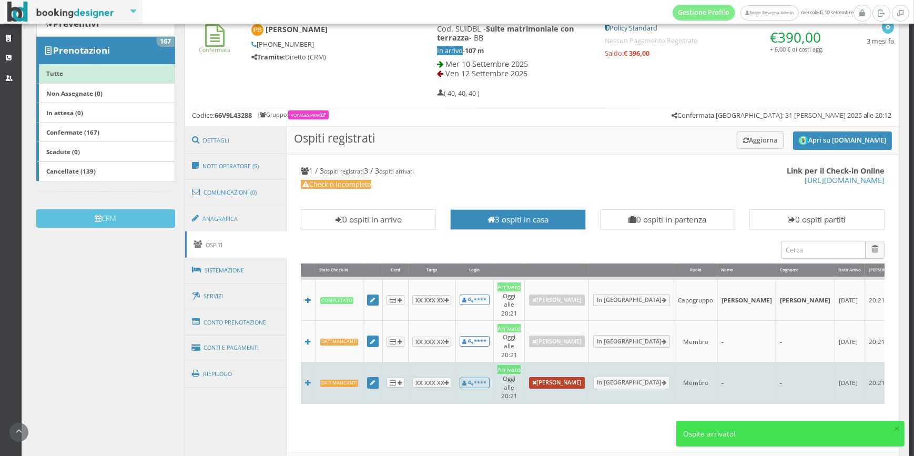
click at [565, 377] on link "[PERSON_NAME]" at bounding box center [557, 383] width 56 height 12
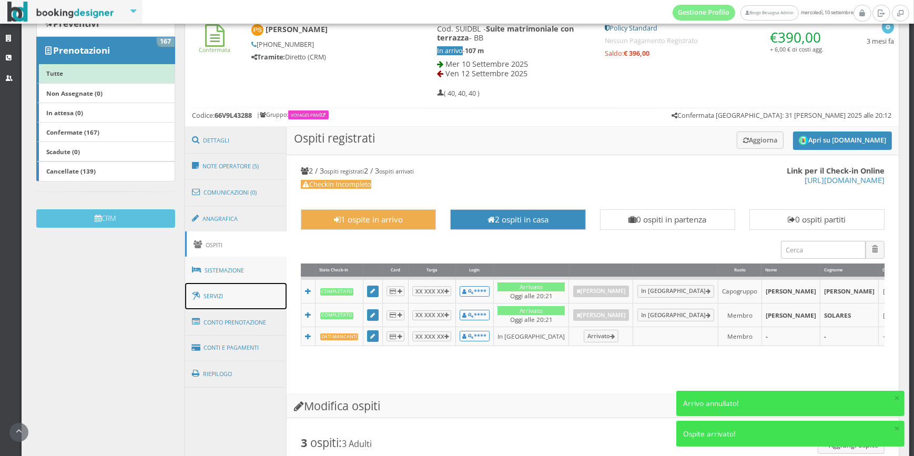
click at [248, 292] on link "Servizi" at bounding box center [236, 296] width 102 height 27
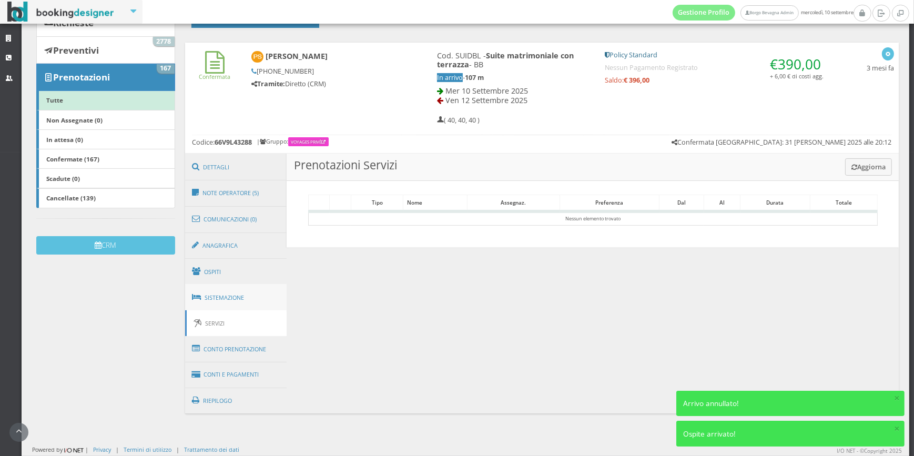
scroll to position [128, 0]
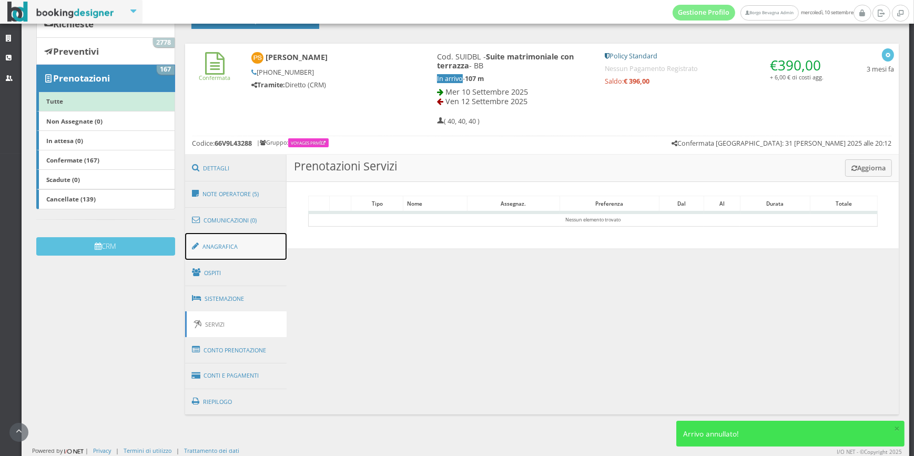
click at [263, 245] on link "Anagrafica" at bounding box center [236, 246] width 102 height 27
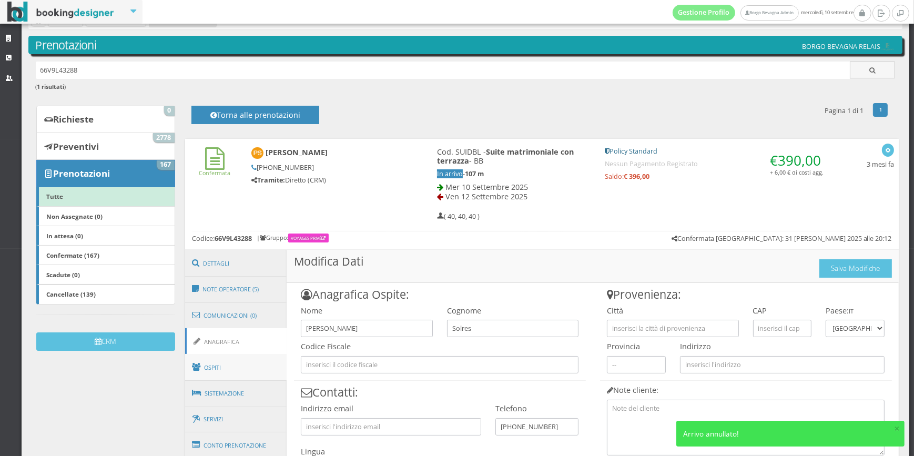
scroll to position [22, 0]
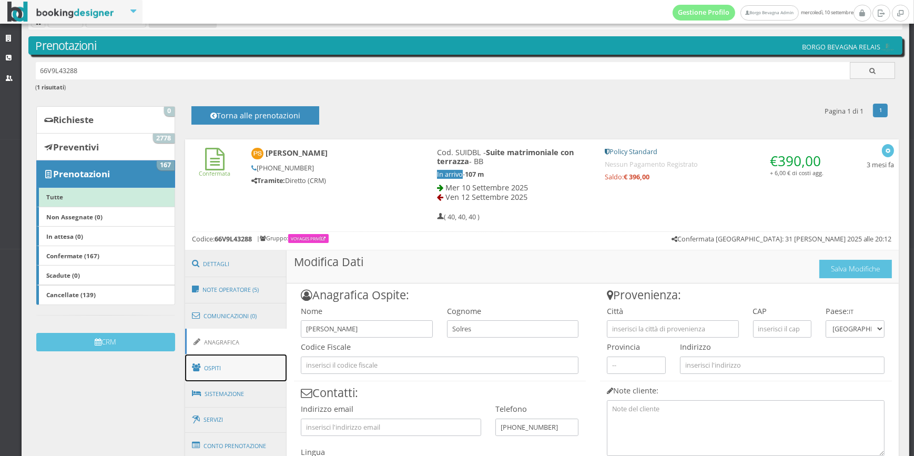
click at [255, 376] on link "Ospiti" at bounding box center [236, 367] width 102 height 27
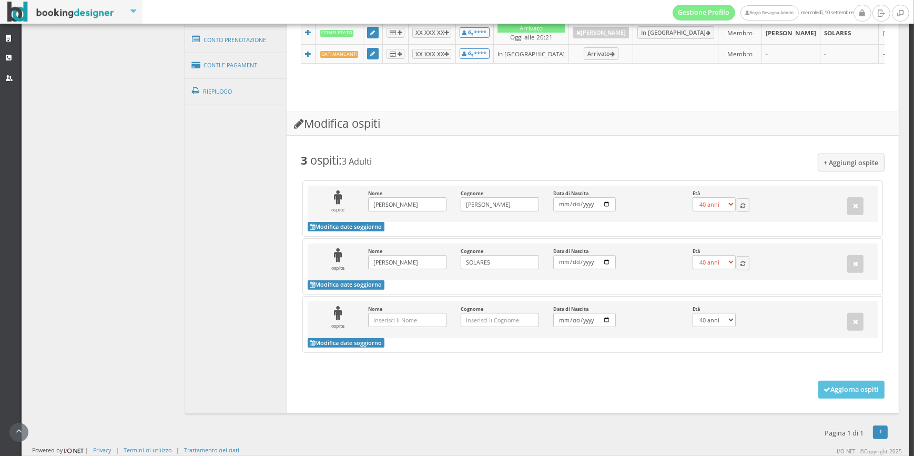
scroll to position [499, 0]
click at [855, 315] on button "button" at bounding box center [855, 322] width 17 height 18
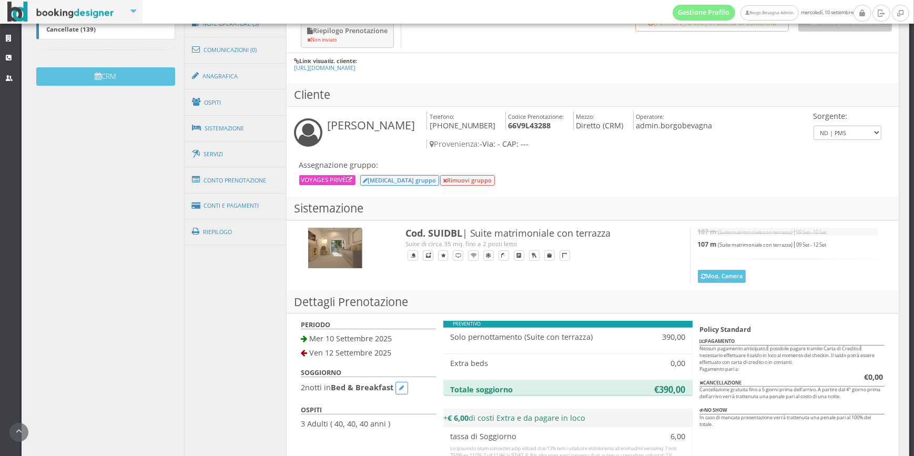
scroll to position [319, 0]
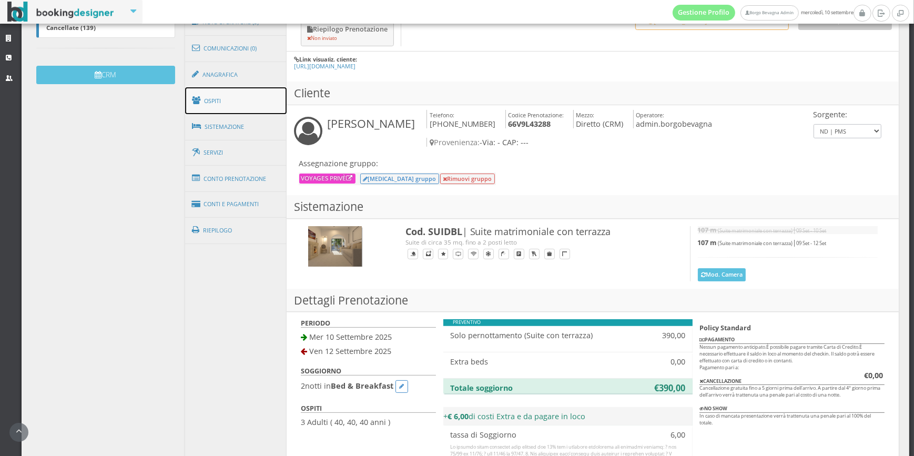
click at [267, 96] on link "Ospiti" at bounding box center [236, 100] width 102 height 27
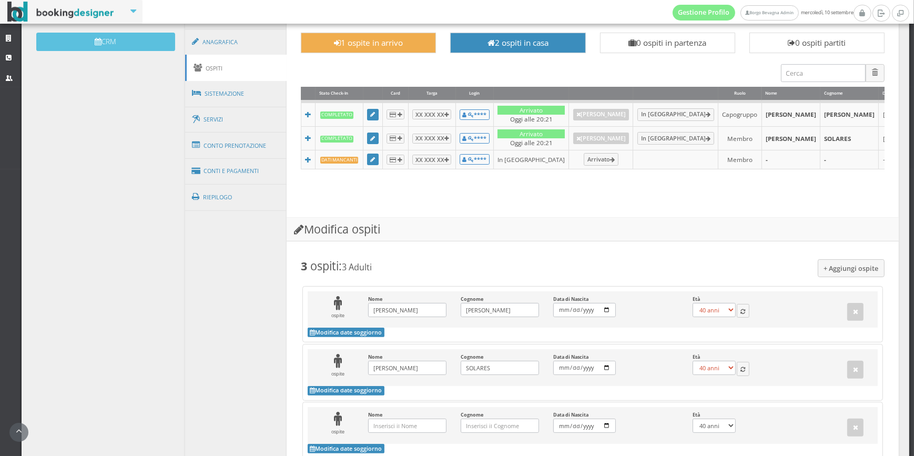
scroll to position [340, 0]
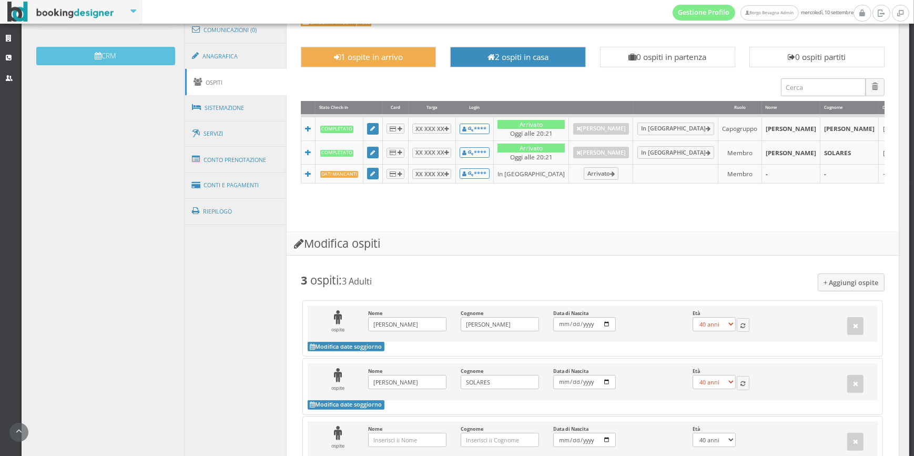
drag, startPoint x: 312, startPoint y: 187, endPoint x: 590, endPoint y: 271, distance: 290.7
click at [590, 256] on h3 "Modifica ospiti" at bounding box center [593, 244] width 612 height 24
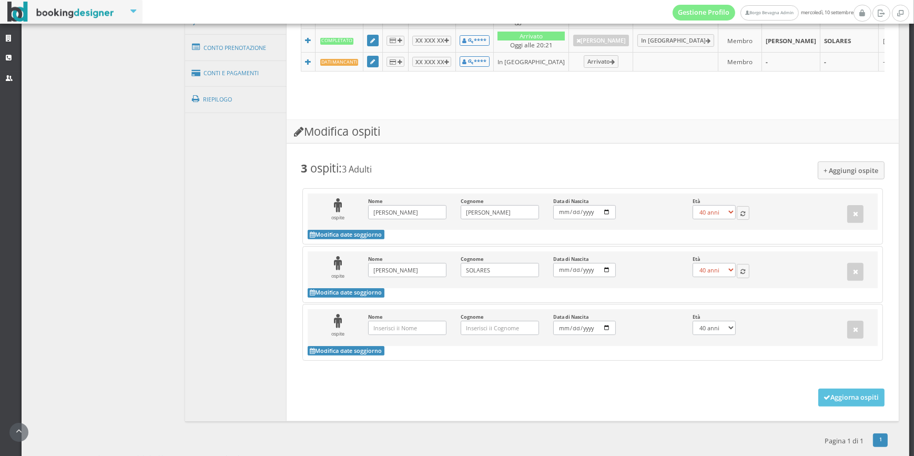
scroll to position [446, 0]
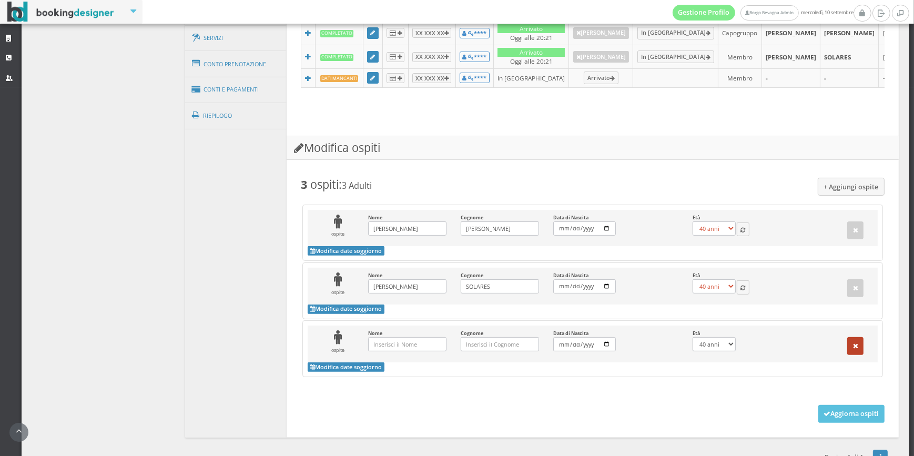
click at [847, 355] on button "button" at bounding box center [855, 346] width 17 height 18
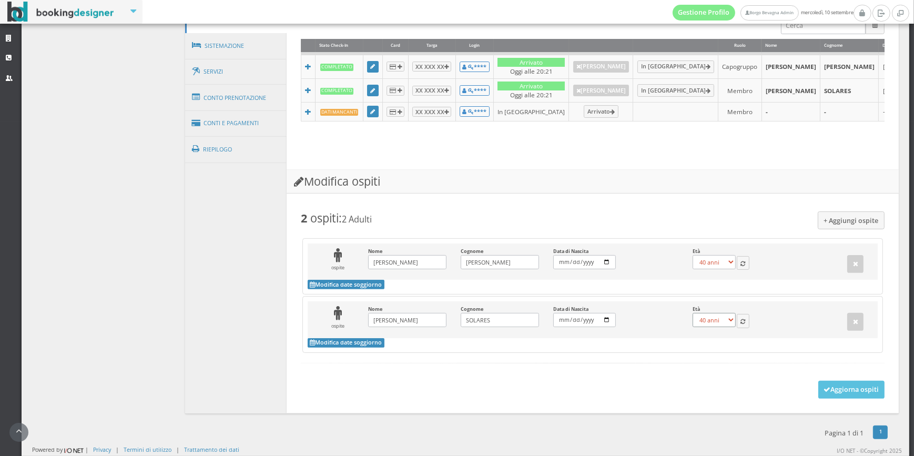
click at [725, 320] on select "0 anni 1 anno 2 anni 3 anni 4 anni 5 anni 6 anni 7 anni 8 anni 9 anni 10 anni 1…" at bounding box center [714, 320] width 43 height 14
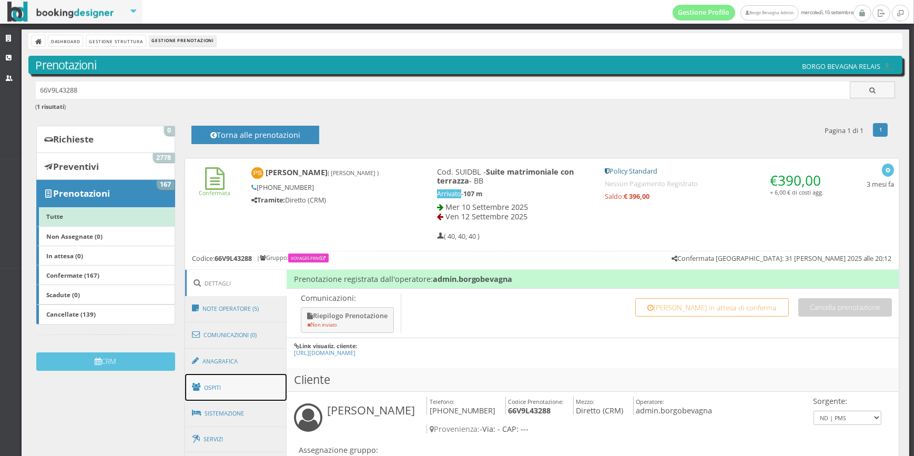
click at [242, 380] on link "Ospiti" at bounding box center [236, 387] width 102 height 27
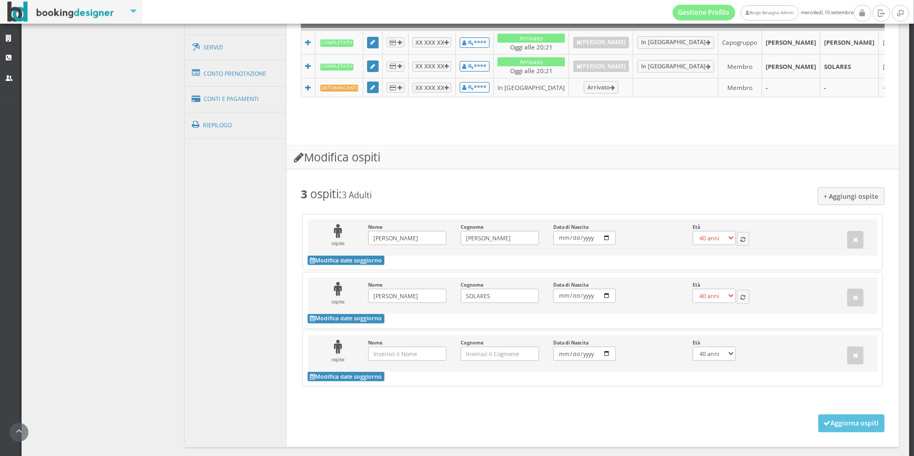
scroll to position [499, 0]
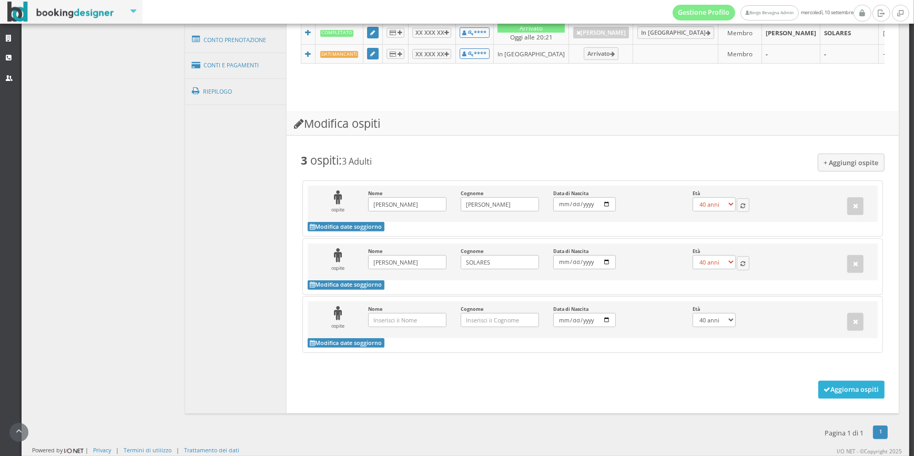
click at [842, 391] on button "Aggiorna ospiti" at bounding box center [851, 390] width 67 height 18
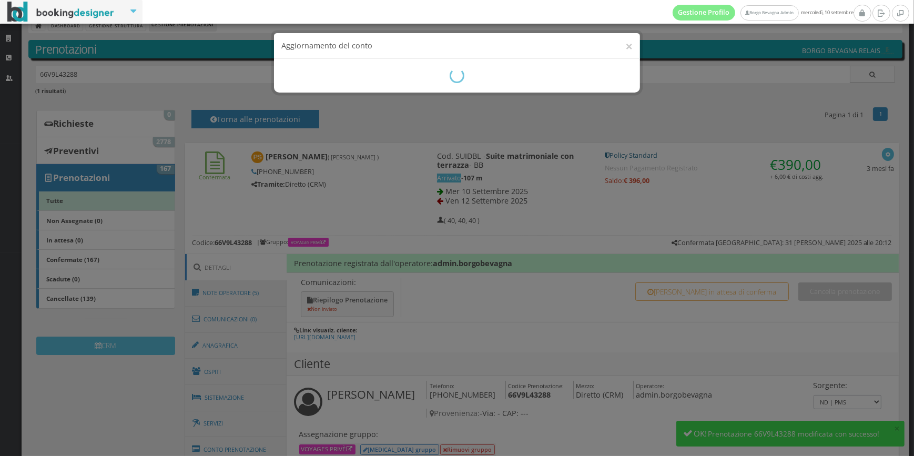
scroll to position [48, 0]
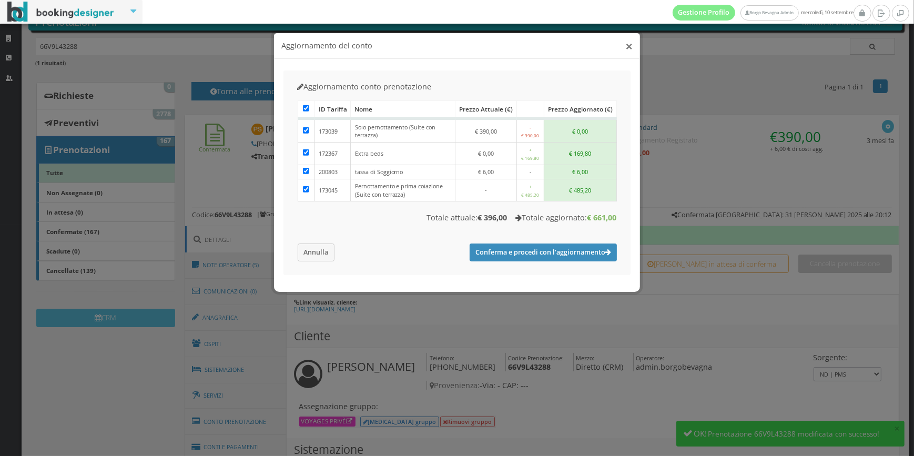
click at [631, 42] on button "×" at bounding box center [628, 45] width 7 height 13
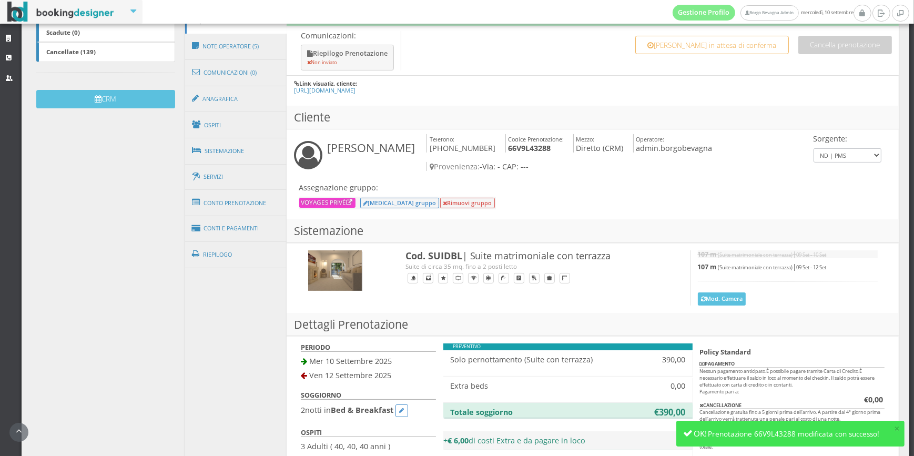
scroll to position [367, 0]
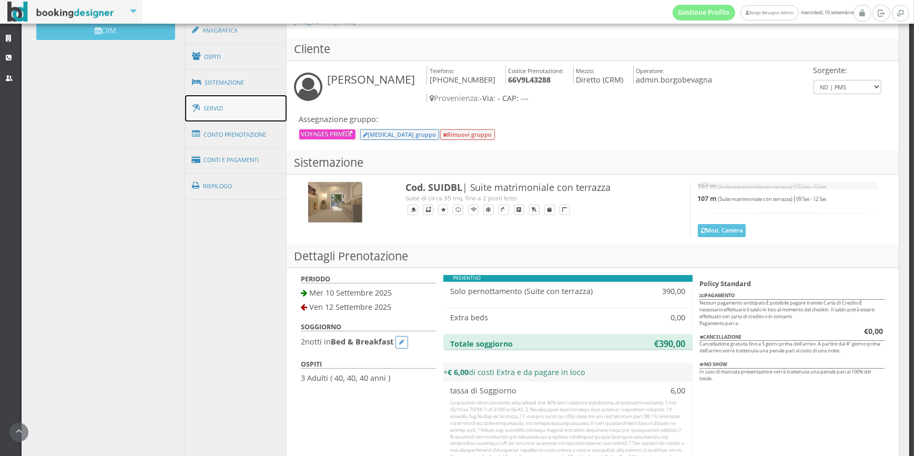
click at [248, 104] on link "Servizi" at bounding box center [236, 108] width 102 height 27
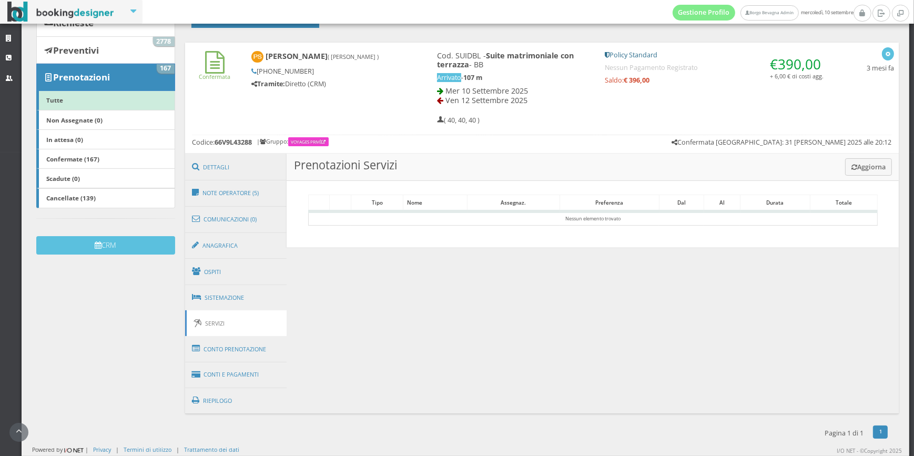
scroll to position [128, 0]
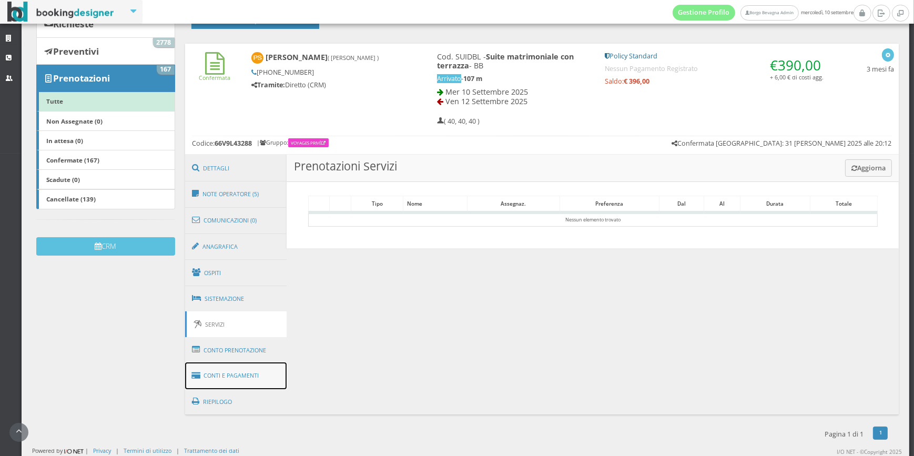
click at [255, 380] on link "Conti e Pagamenti" at bounding box center [236, 375] width 102 height 27
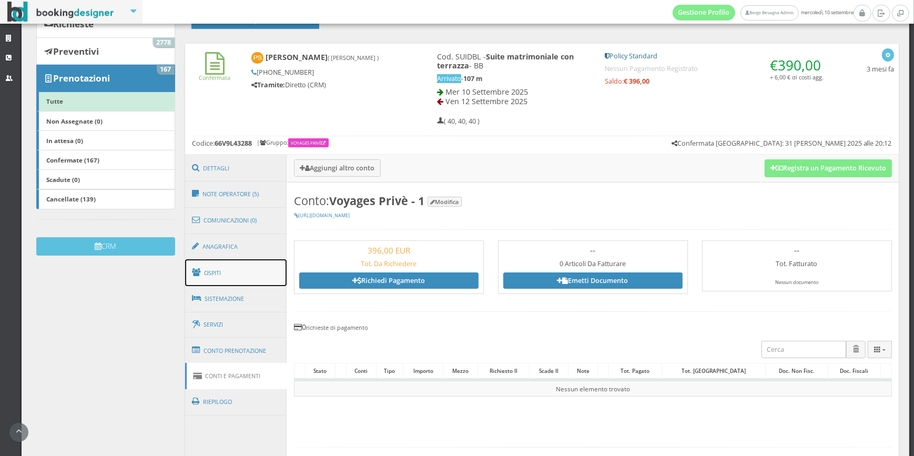
click at [259, 271] on link "Ospiti" at bounding box center [236, 272] width 102 height 27
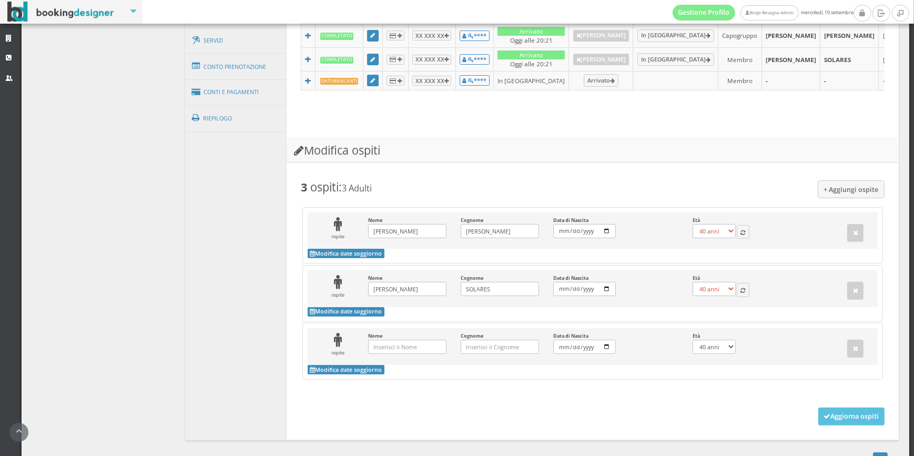
scroll to position [447, 0]
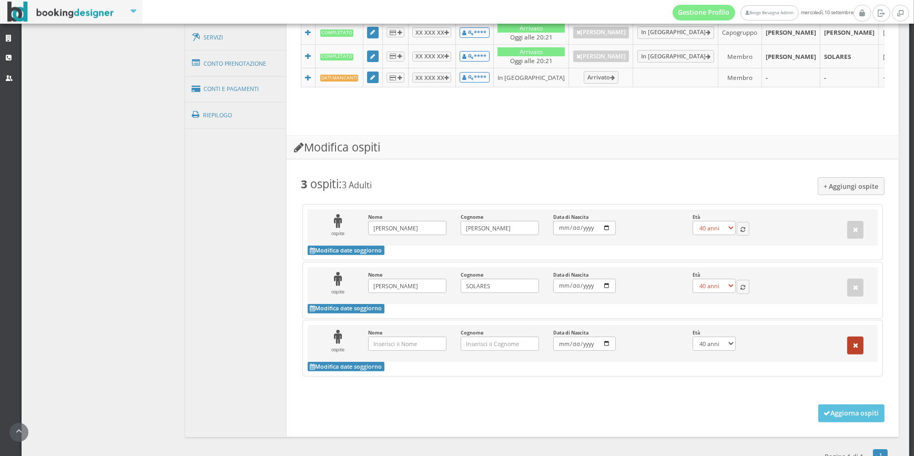
click at [853, 349] on icon "button" at bounding box center [855, 345] width 5 height 7
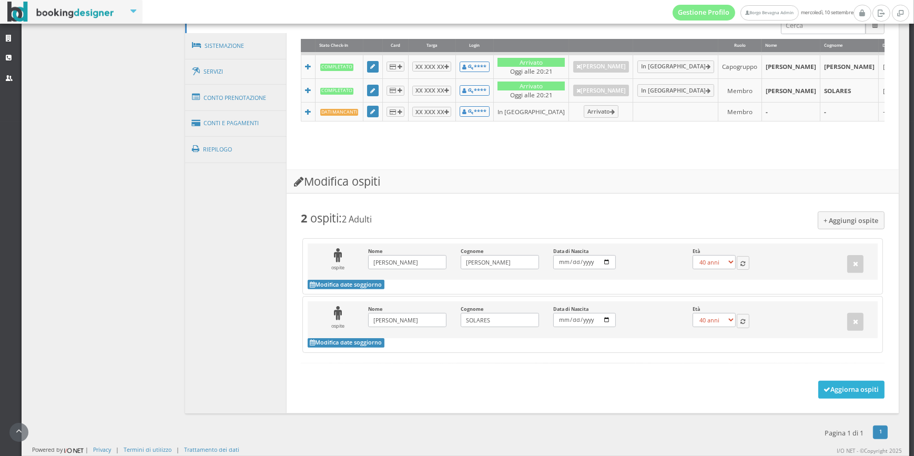
click at [836, 395] on button "Aggiorna ospiti" at bounding box center [851, 390] width 67 height 18
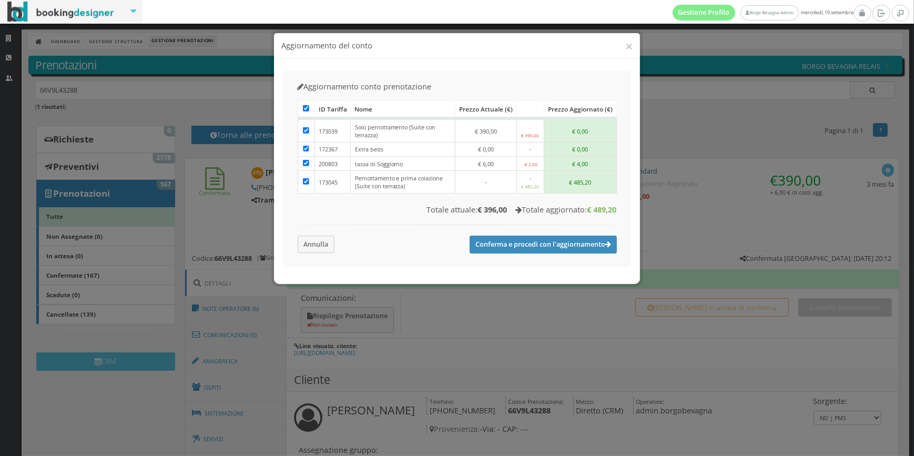
click at [335, 246] on div "Caricamento in corso ID Tariffa Nome Prezzo attuale (€) Prezzo aggiornato (€) 1…" at bounding box center [456, 178] width 333 height 165
click at [333, 244] on button "Annulla" at bounding box center [316, 244] width 37 height 17
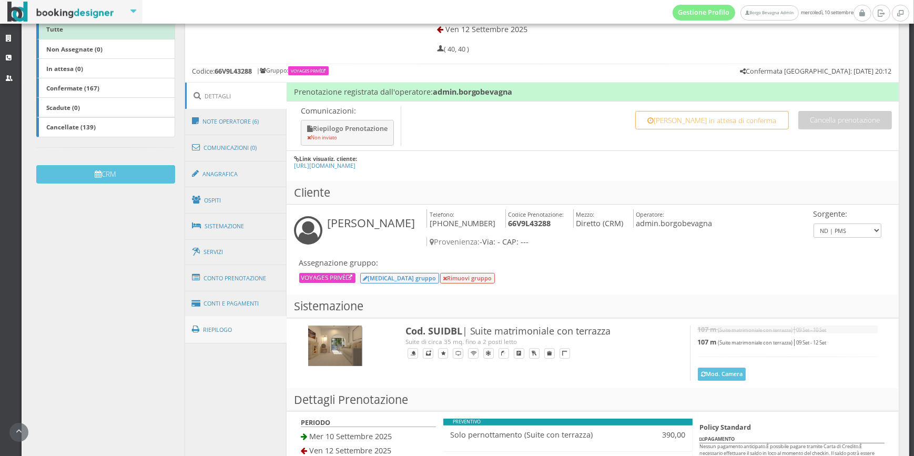
scroll to position [212, 0]
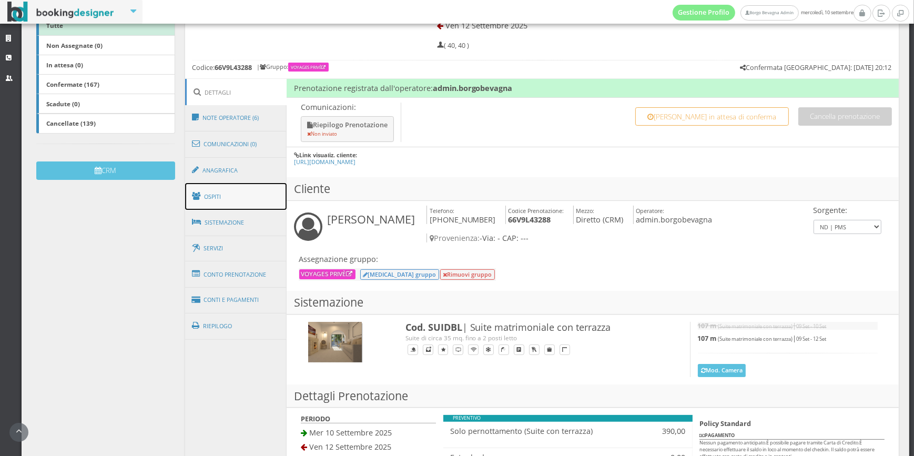
click at [260, 198] on link "Ospiti" at bounding box center [236, 196] width 102 height 27
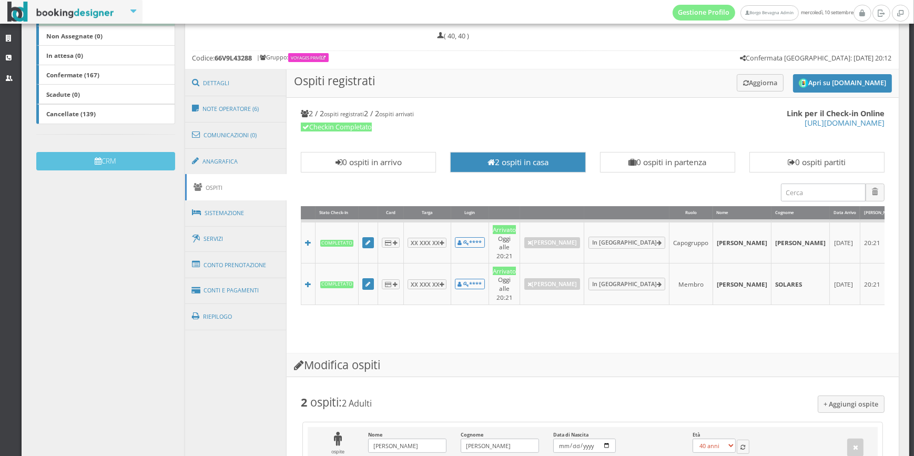
scroll to position [0, 0]
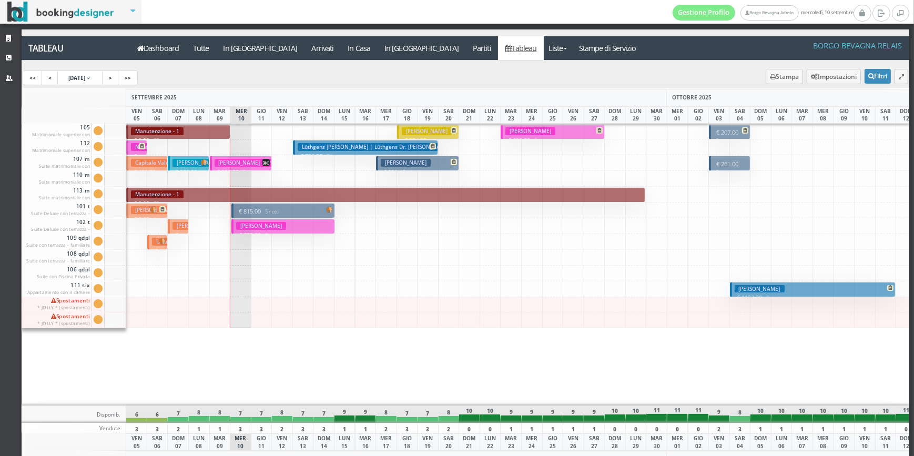
click at [288, 231] on p "€ 630.00 5 notti" at bounding box center [284, 235] width 96 height 8
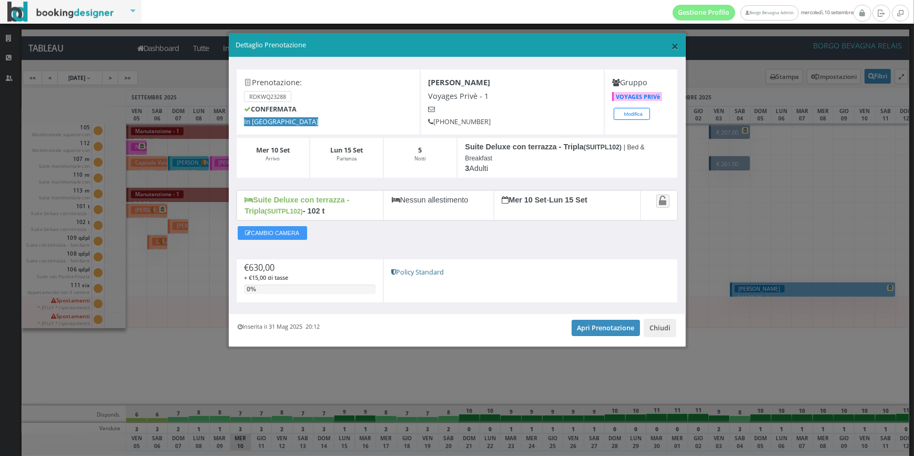
click at [676, 48] on span "×" at bounding box center [674, 46] width 7 height 18
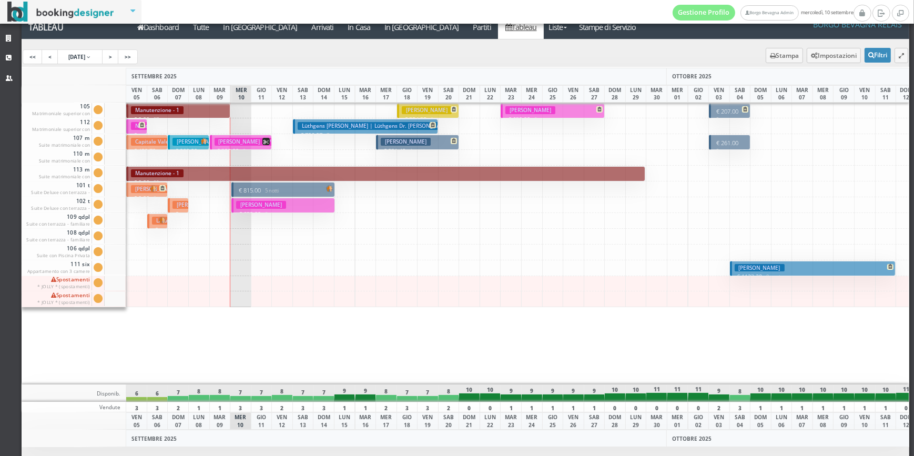
scroll to position [36, 0]
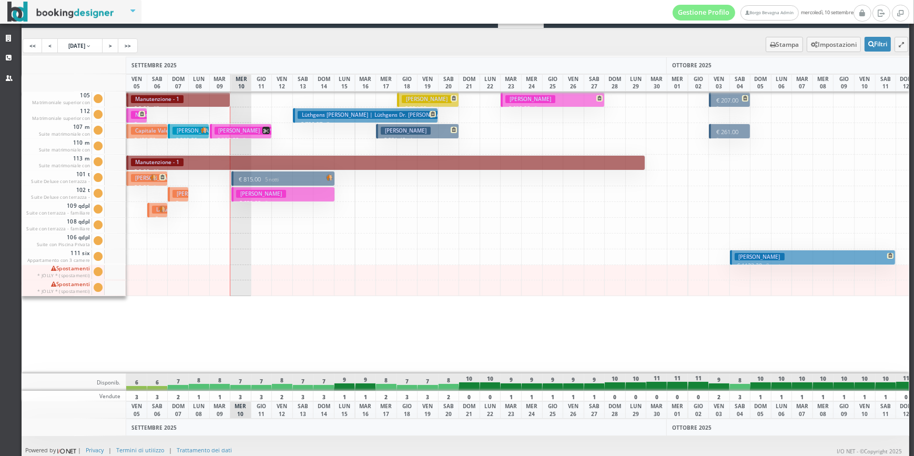
click at [296, 195] on button "Fellay Brigitte € 630.00 5 notti 3 Adulti" at bounding box center [283, 194] width 104 height 15
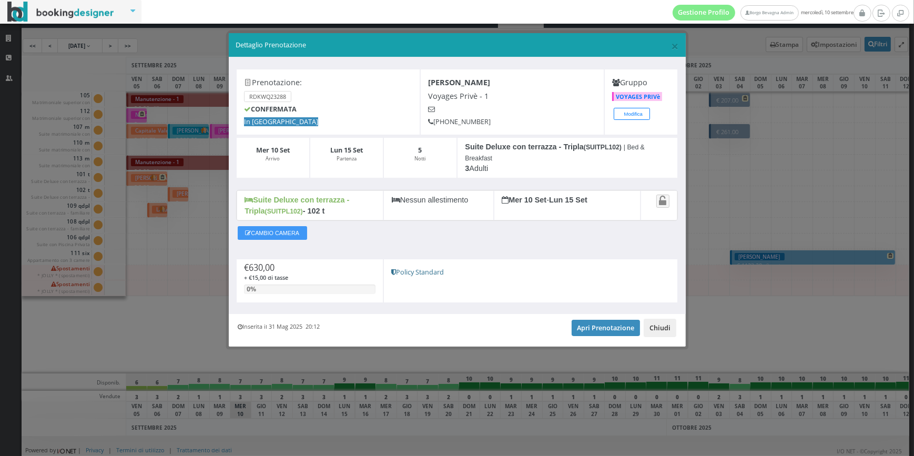
click at [663, 329] on button "Chiudi" at bounding box center [660, 328] width 33 height 18
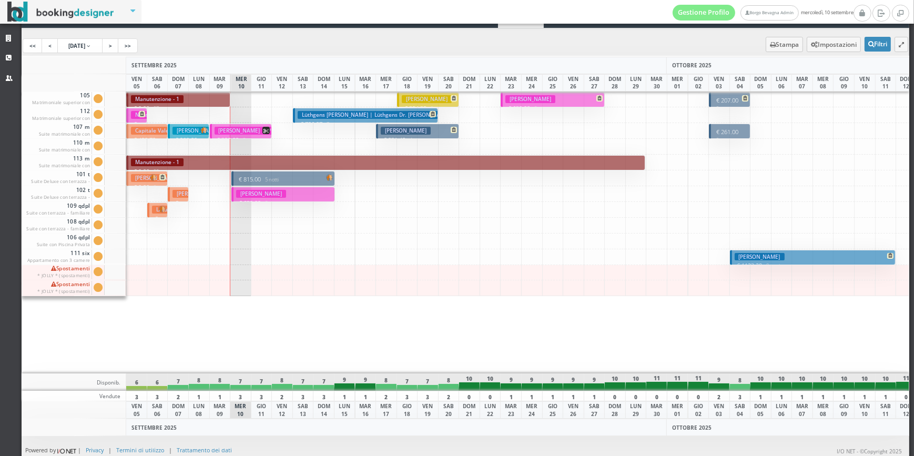
click at [328, 175] on img at bounding box center [329, 177] width 7 height 7
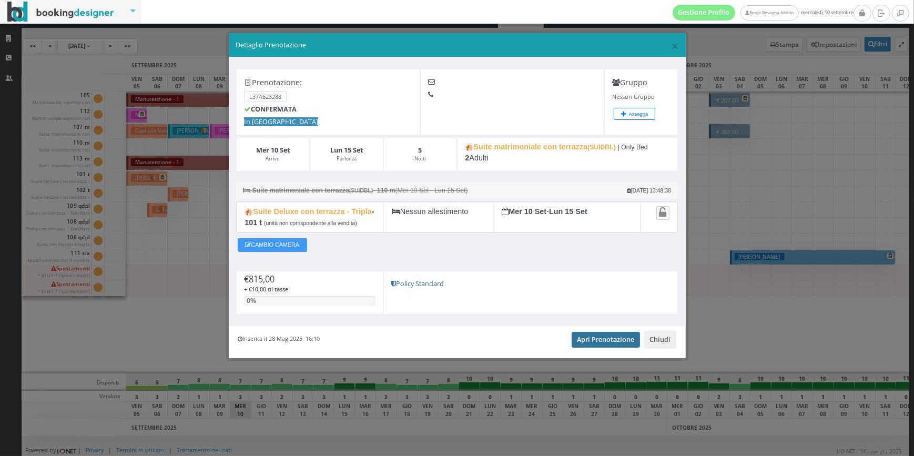
click at [623, 339] on link "Apri Prenotazione" at bounding box center [606, 340] width 69 height 16
click at [670, 338] on button "Chiudi" at bounding box center [660, 340] width 33 height 18
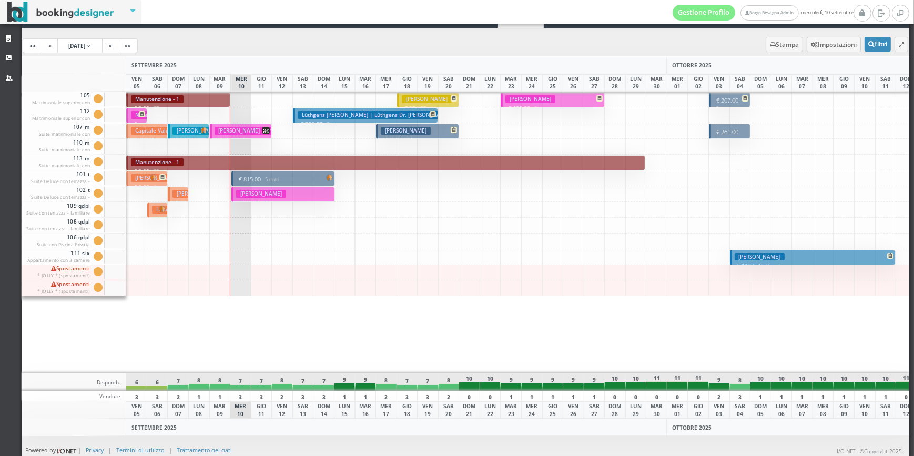
click at [284, 190] on button "Fellay Brigitte € 630.00 5 notti 3 Adulti" at bounding box center [283, 194] width 104 height 15
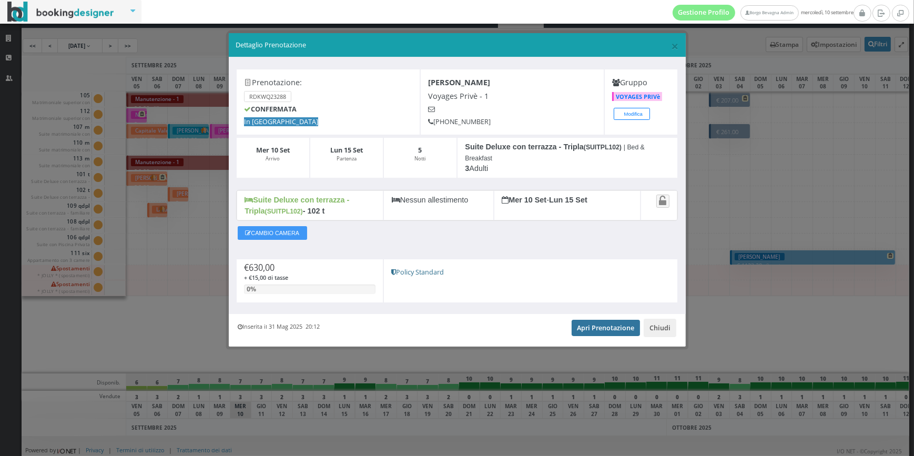
click at [598, 325] on link "Apri Prenotazione" at bounding box center [606, 328] width 69 height 16
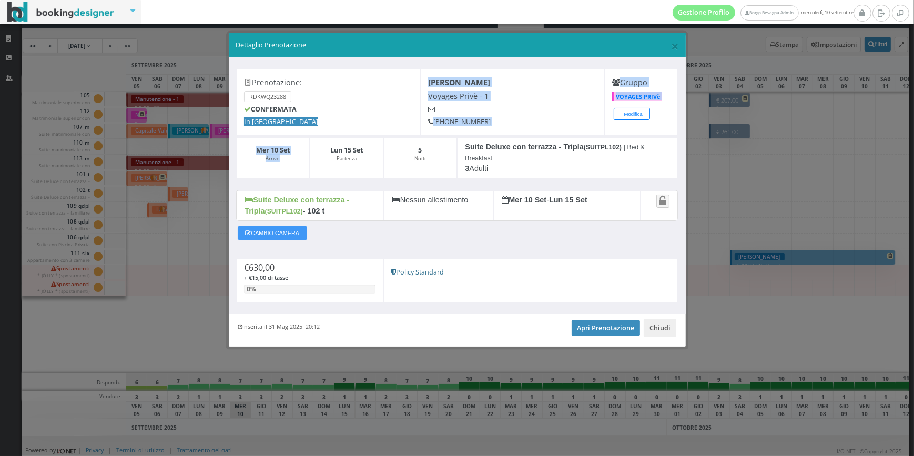
drag, startPoint x: 289, startPoint y: 153, endPoint x: 283, endPoint y: 129, distance: 24.8
click at [283, 129] on div "Prenotazione: RDKWQ23288 CONFERMATA In Arrivo Fellay Brigitte Voyages Privè - 1…" at bounding box center [457, 124] width 457 height 110
click at [570, 216] on div "Mer 10 Set - Lun 15 Set" at bounding box center [567, 205] width 147 height 31
click at [655, 322] on button "Chiudi" at bounding box center [660, 328] width 33 height 18
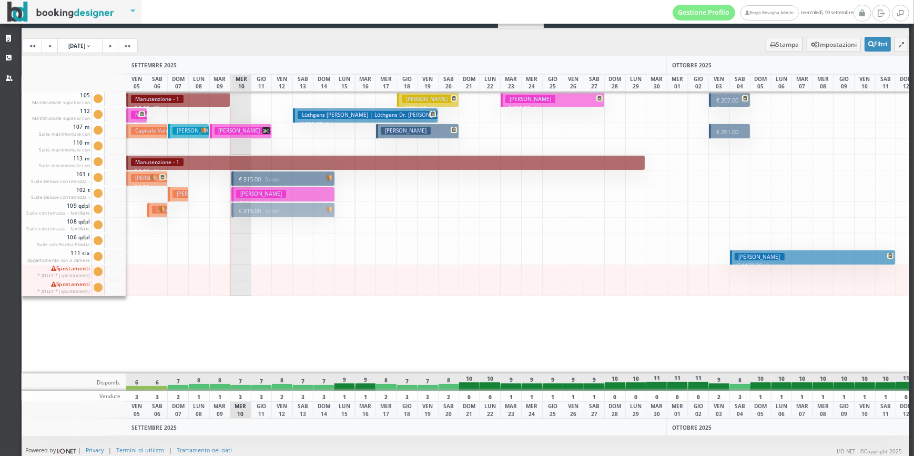
drag, startPoint x: 273, startPoint y: 177, endPoint x: 276, endPoint y: 208, distance: 31.7
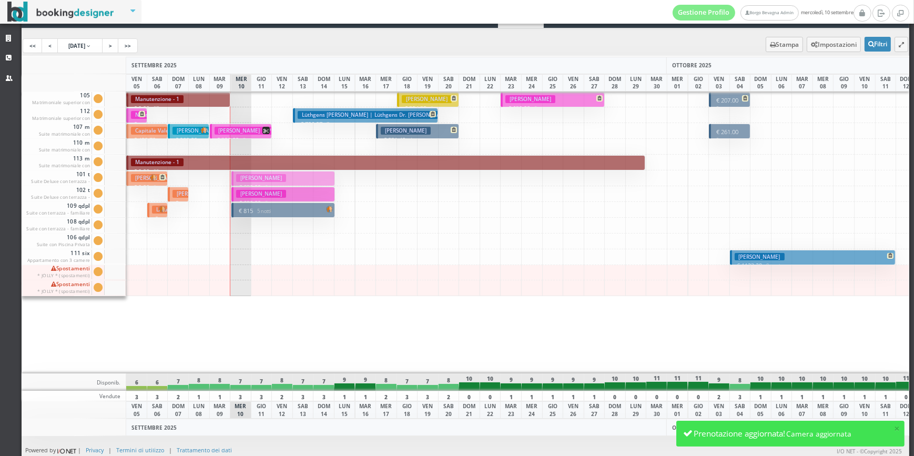
drag, startPoint x: 286, startPoint y: 191, endPoint x: 295, endPoint y: 179, distance: 15.2
drag, startPoint x: 285, startPoint y: 210, endPoint x: 289, endPoint y: 193, distance: 17.5
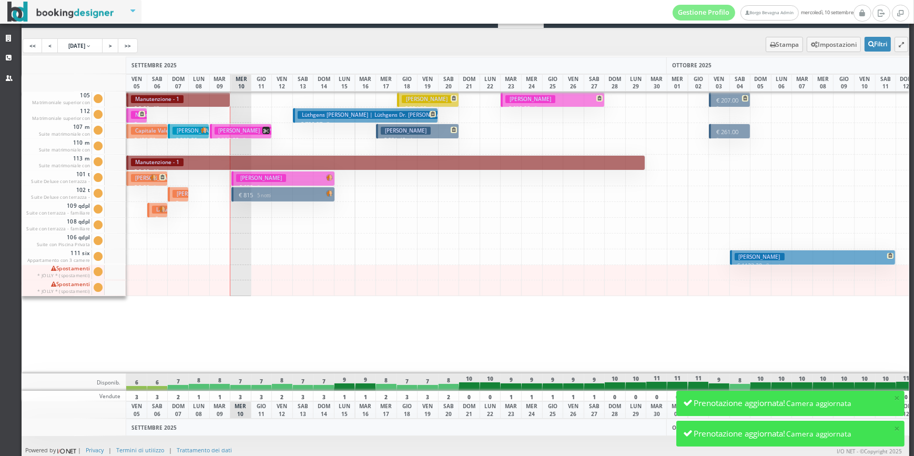
click at [300, 175] on button "Fellay Brigitte € 630 5 notti 3 Adulti" at bounding box center [283, 178] width 104 height 15
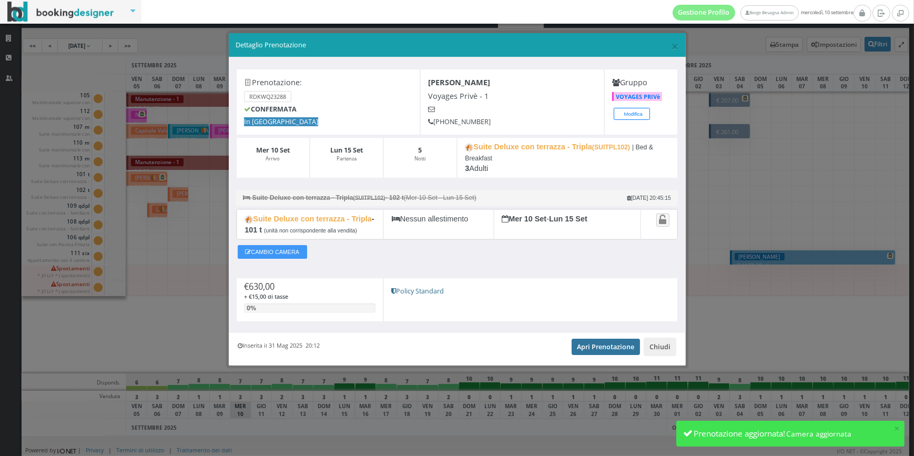
click at [592, 349] on link "Apri Prenotazione" at bounding box center [606, 347] width 69 height 16
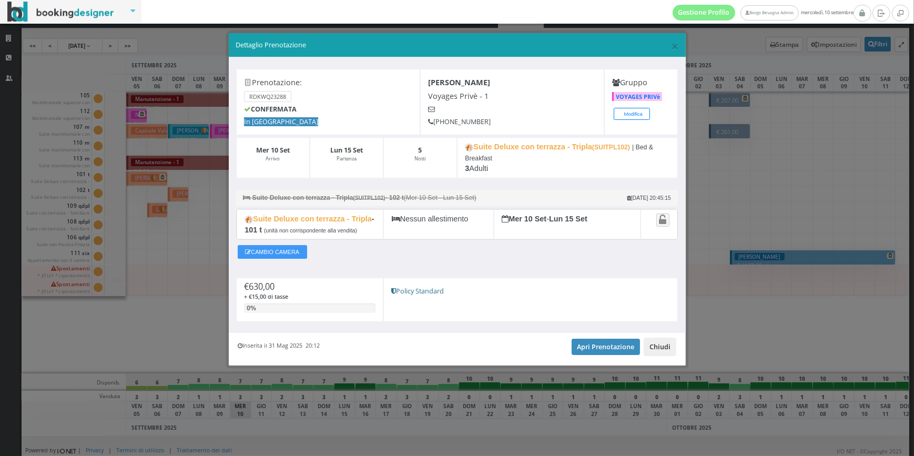
drag, startPoint x: 664, startPoint y: 349, endPoint x: 657, endPoint y: 349, distance: 6.3
click at [664, 349] on button "Chiudi" at bounding box center [660, 347] width 33 height 18
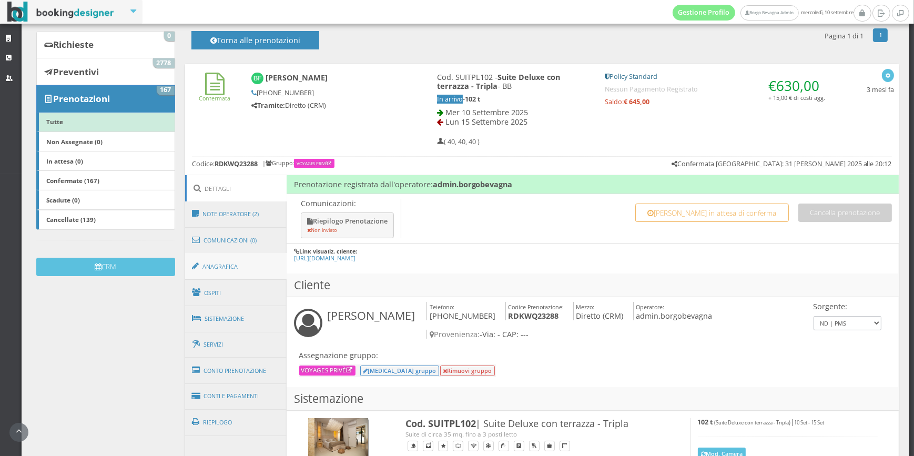
scroll to position [106, 0]
click at [271, 290] on link "Ospiti" at bounding box center [236, 292] width 102 height 27
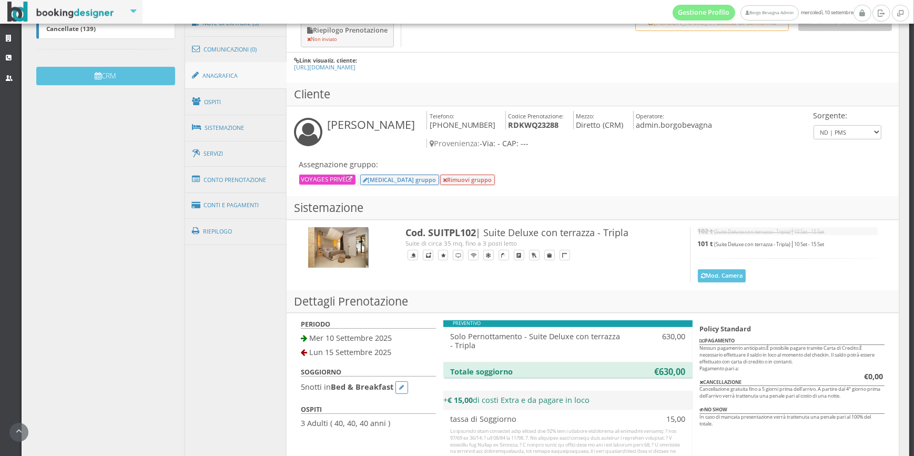
scroll to position [319, 0]
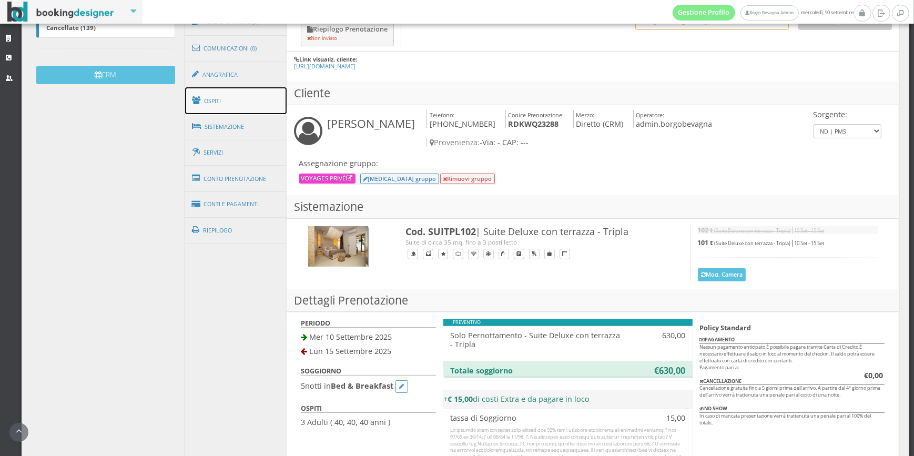
click at [247, 92] on link "Ospiti" at bounding box center [236, 100] width 102 height 27
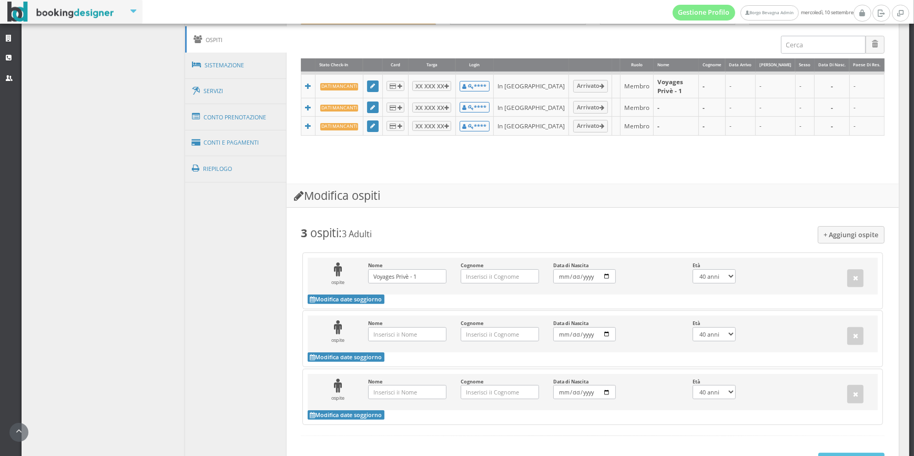
scroll to position [460, 0]
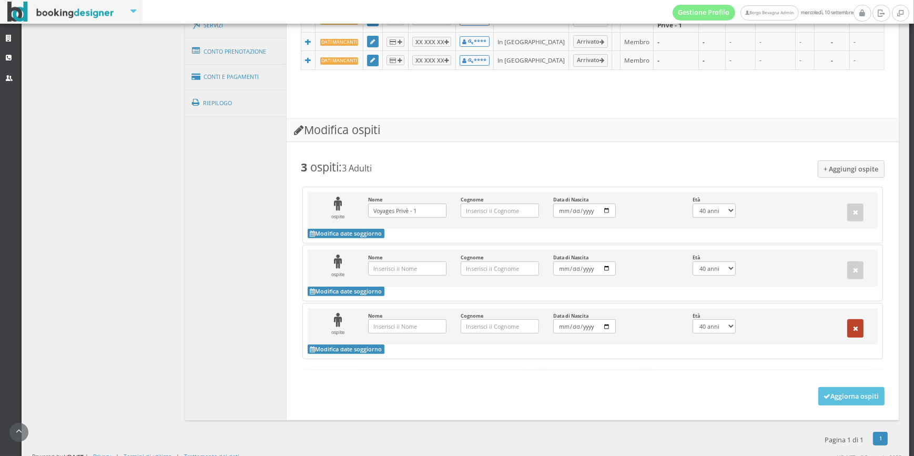
click at [847, 324] on button "button" at bounding box center [855, 328] width 17 height 18
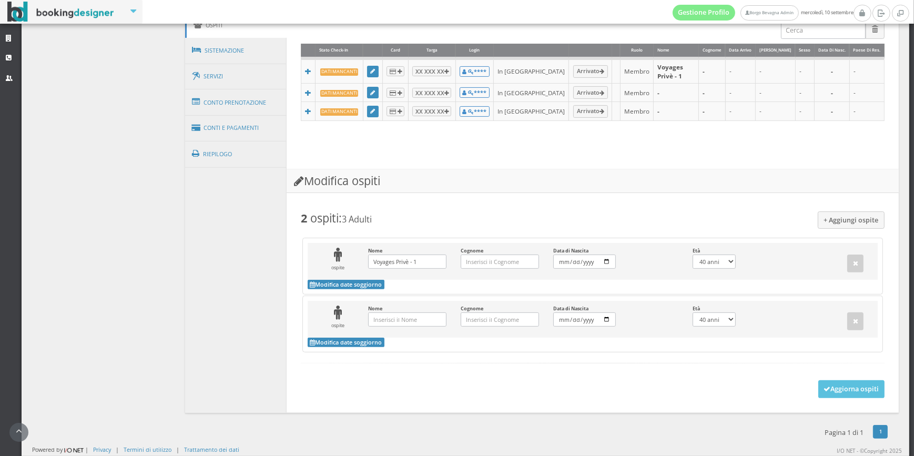
scroll to position [396, 0]
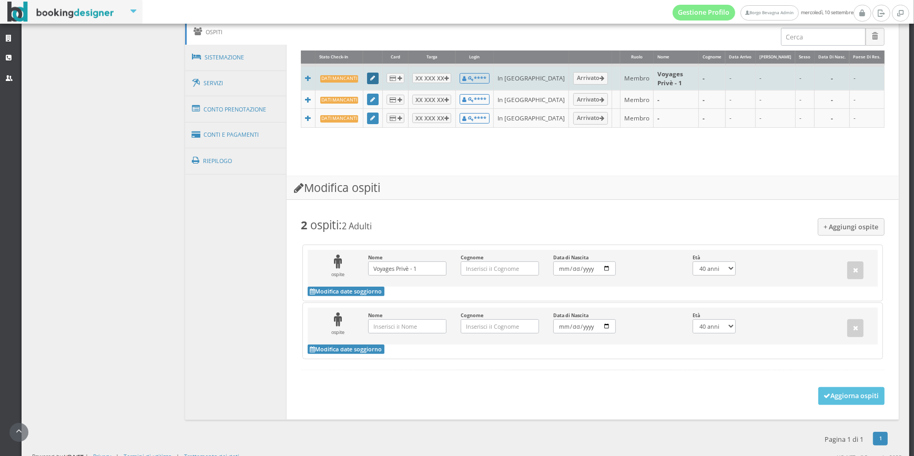
click at [372, 76] on icon at bounding box center [372, 79] width 5 height 6
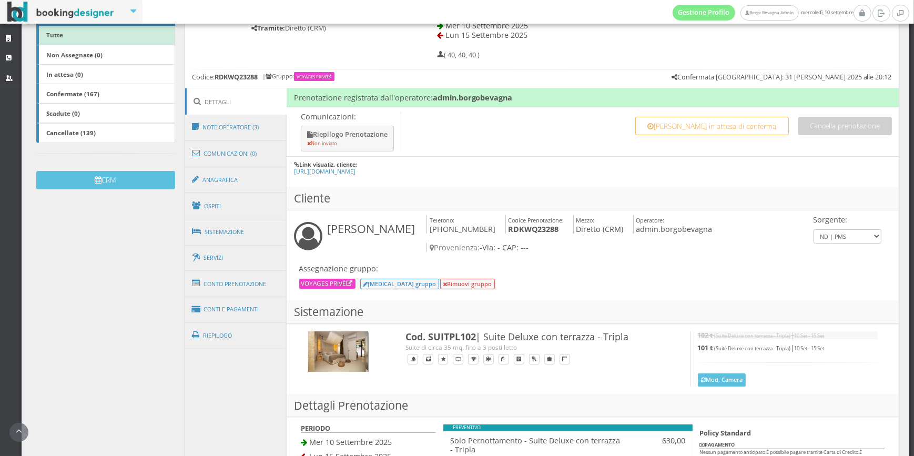
scroll to position [266, 0]
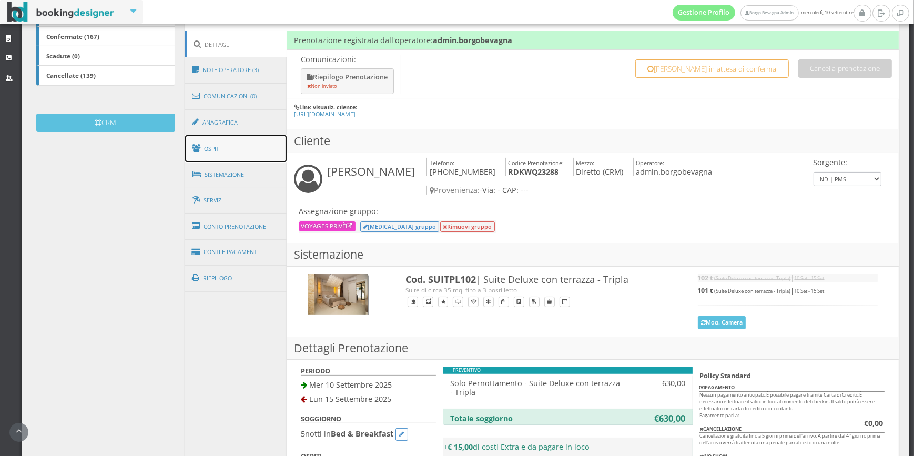
click at [226, 140] on link "Ospiti" at bounding box center [236, 148] width 102 height 27
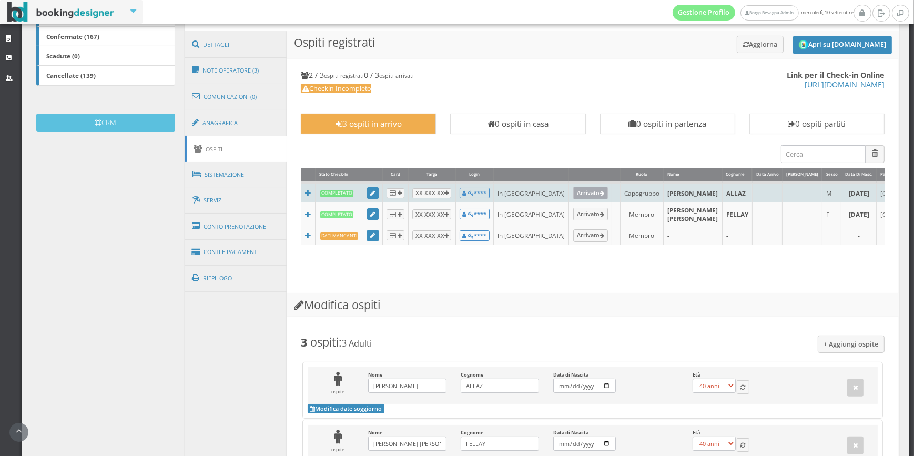
click at [573, 194] on link "Arrivato" at bounding box center [590, 193] width 35 height 13
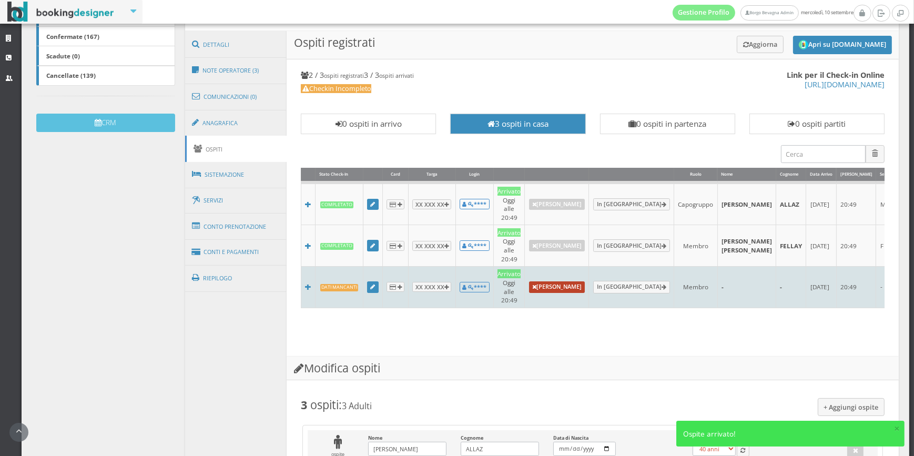
click at [545, 281] on link "[PERSON_NAME]" at bounding box center [557, 287] width 56 height 12
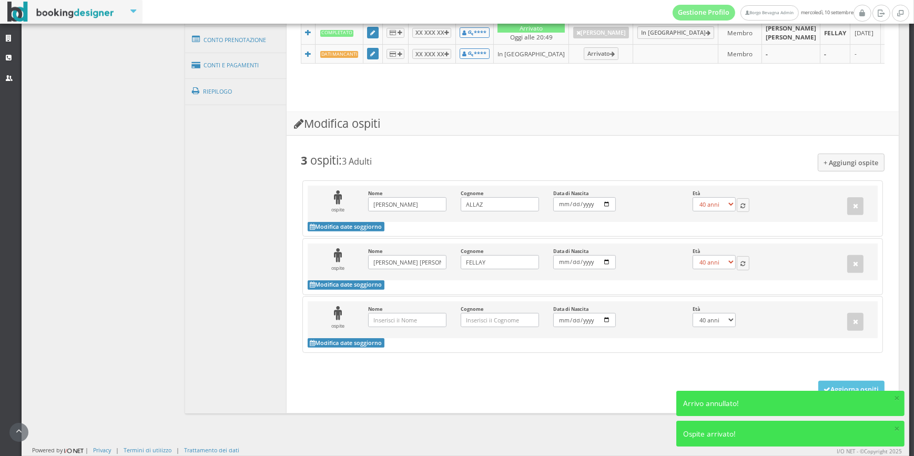
scroll to position [499, 0]
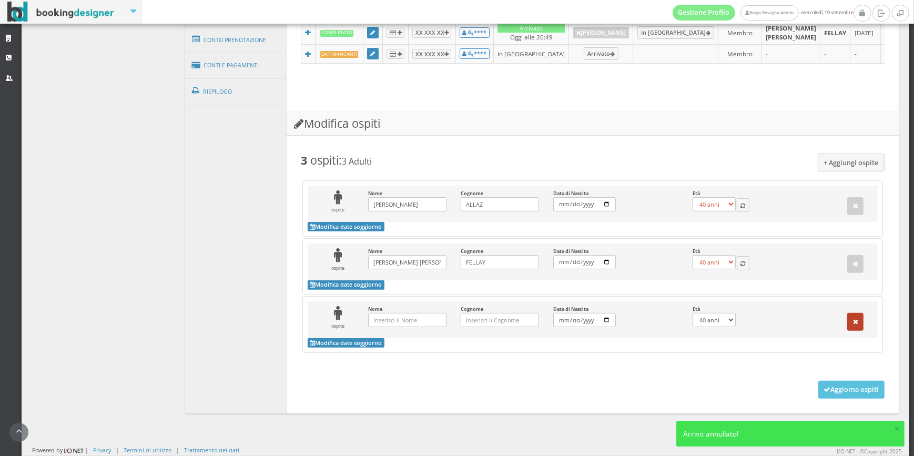
click at [853, 322] on icon "button" at bounding box center [855, 322] width 5 height 7
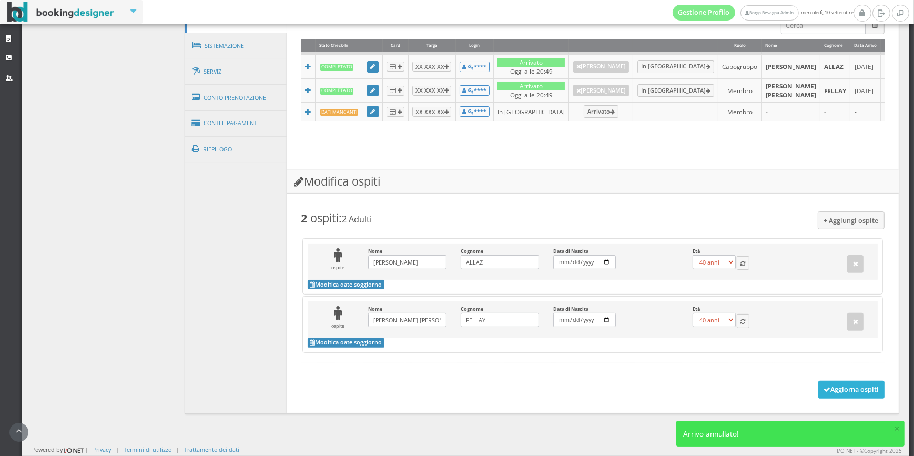
click at [828, 386] on button "Aggiorna ospiti" at bounding box center [851, 390] width 67 height 18
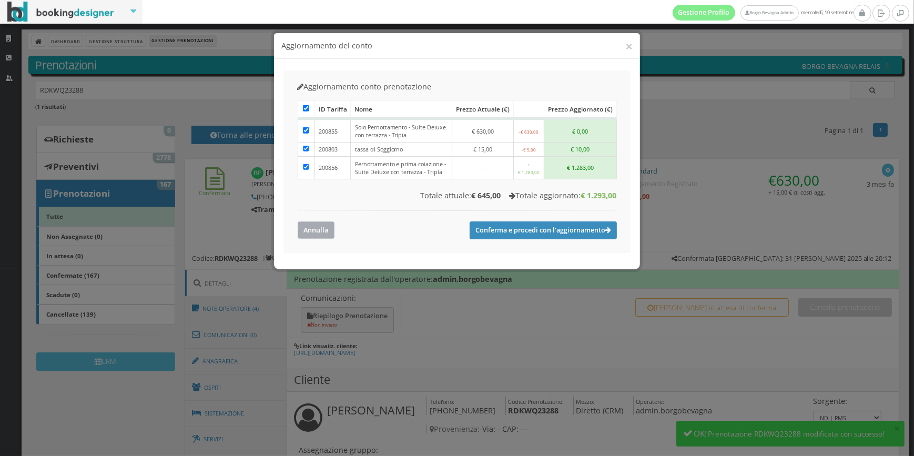
click at [314, 226] on button "Annulla" at bounding box center [316, 229] width 37 height 17
click at [332, 231] on button "Annulla" at bounding box center [316, 229] width 37 height 17
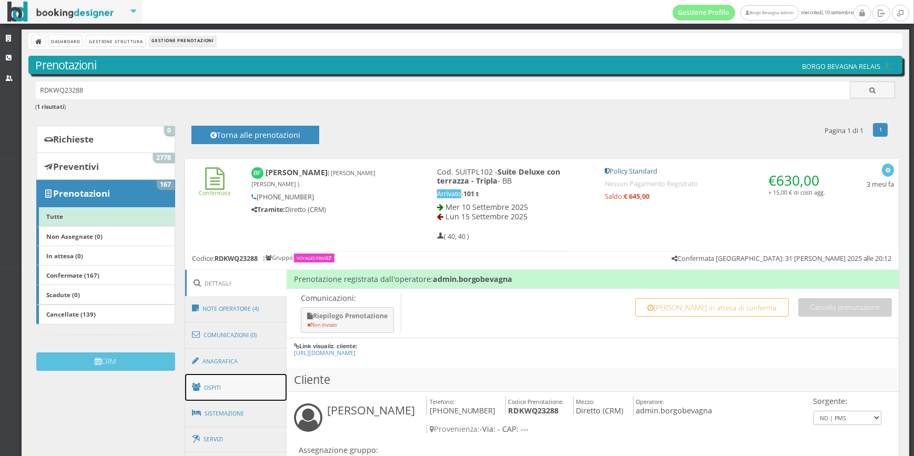
click at [245, 384] on link "Ospiti" at bounding box center [236, 387] width 102 height 27
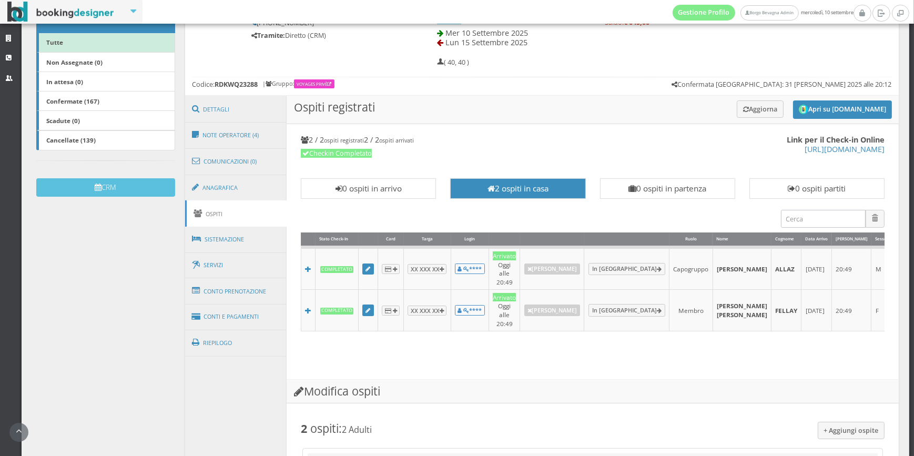
scroll to position [212, 0]
